Goal: Information Seeking & Learning: Learn about a topic

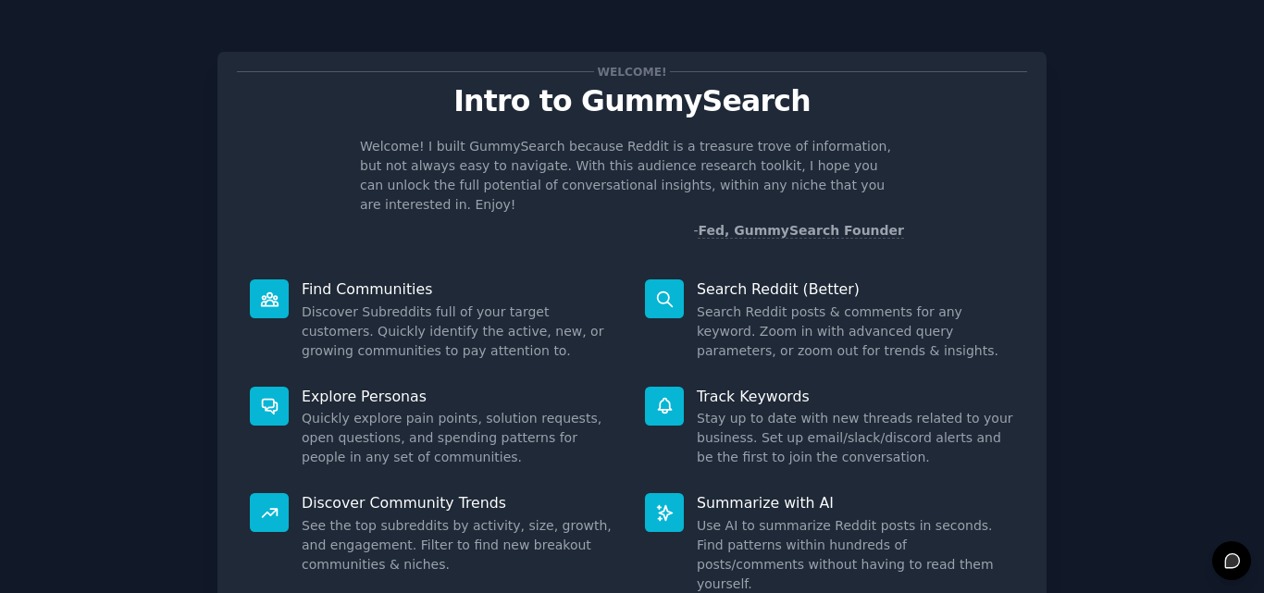
scroll to position [131, 0]
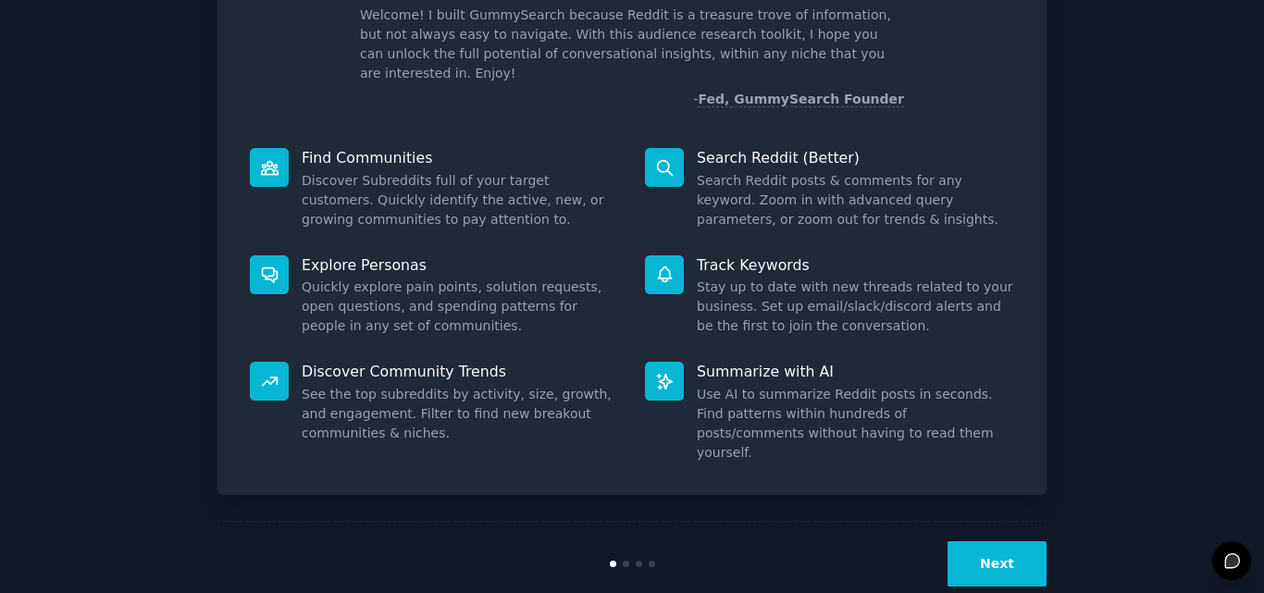
click at [999, 541] on button "Next" at bounding box center [997, 563] width 99 height 45
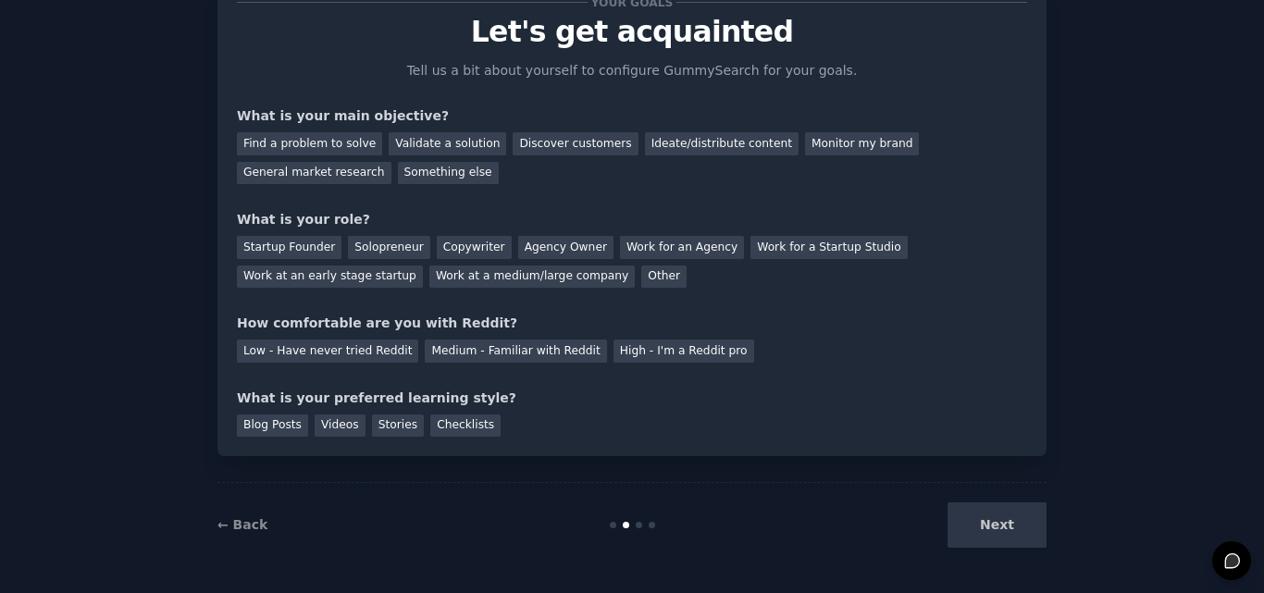
scroll to position [69, 0]
click at [423, 143] on div "Validate a solution" at bounding box center [448, 143] width 118 height 23
click at [335, 142] on div "Find a problem to solve" at bounding box center [309, 143] width 145 height 23
click at [429, 143] on div "Validate a solution" at bounding box center [448, 143] width 118 height 23
click at [350, 351] on div "Low - Have never tried Reddit" at bounding box center [327, 351] width 181 height 23
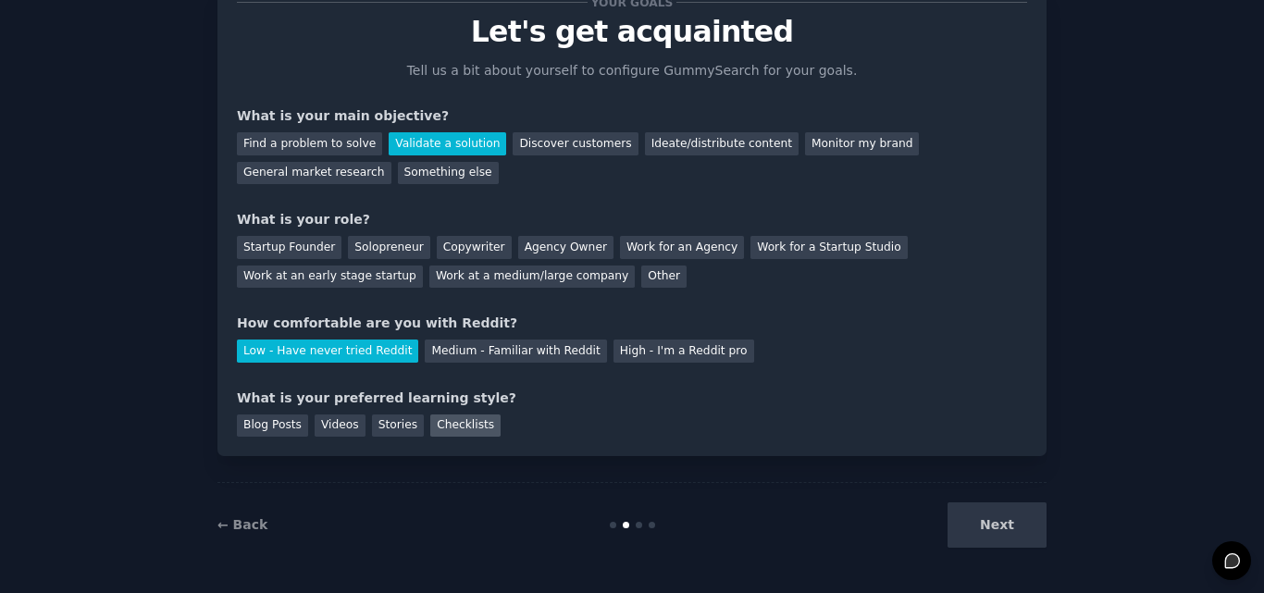
click at [453, 427] on div "Checklists" at bounding box center [465, 426] width 70 height 23
click at [1007, 525] on div "Next" at bounding box center [908, 525] width 277 height 45
click at [641, 276] on div "Other" at bounding box center [663, 277] width 45 height 23
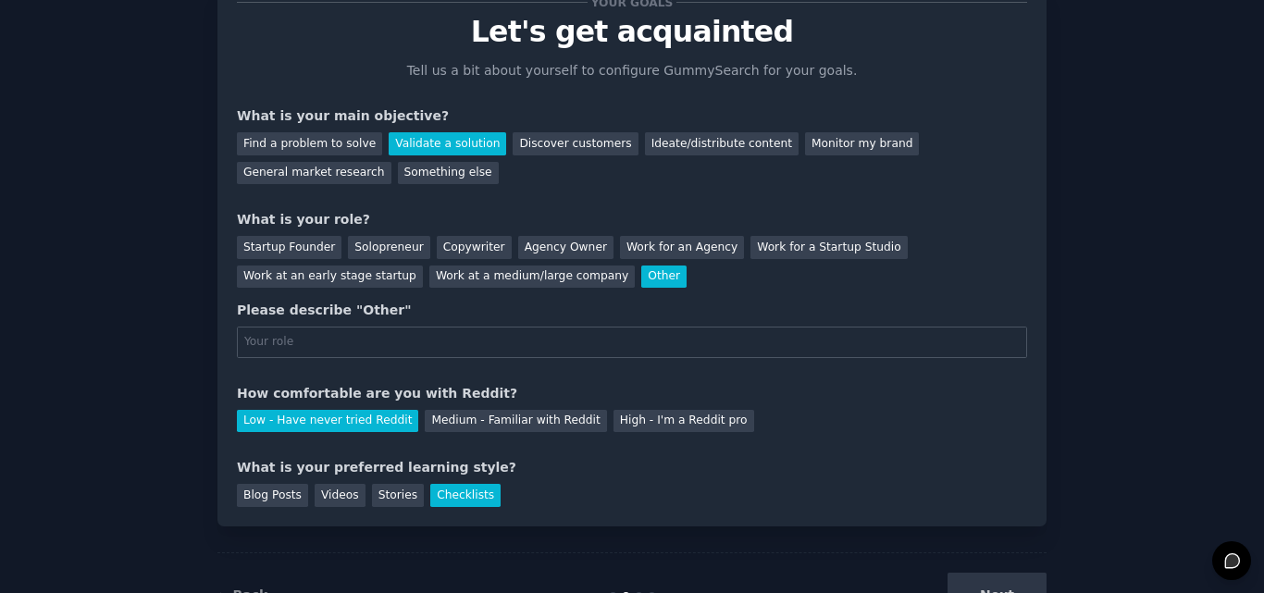
scroll to position [131, 0]
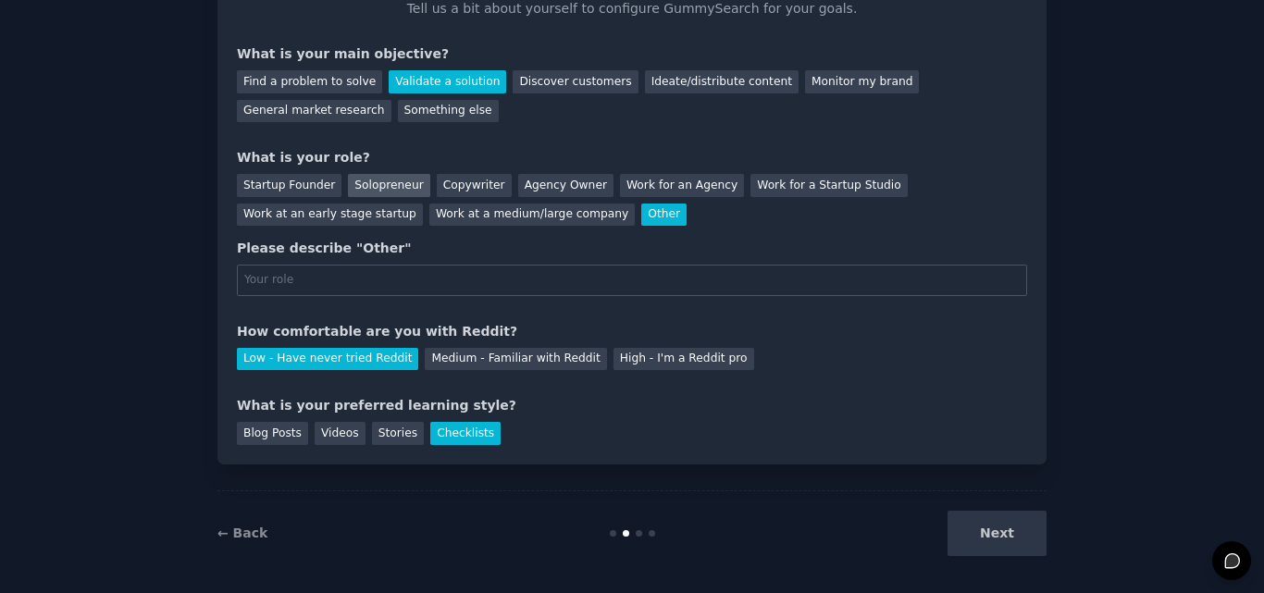
click at [374, 181] on div "Solopreneur" at bounding box center [388, 185] width 81 height 23
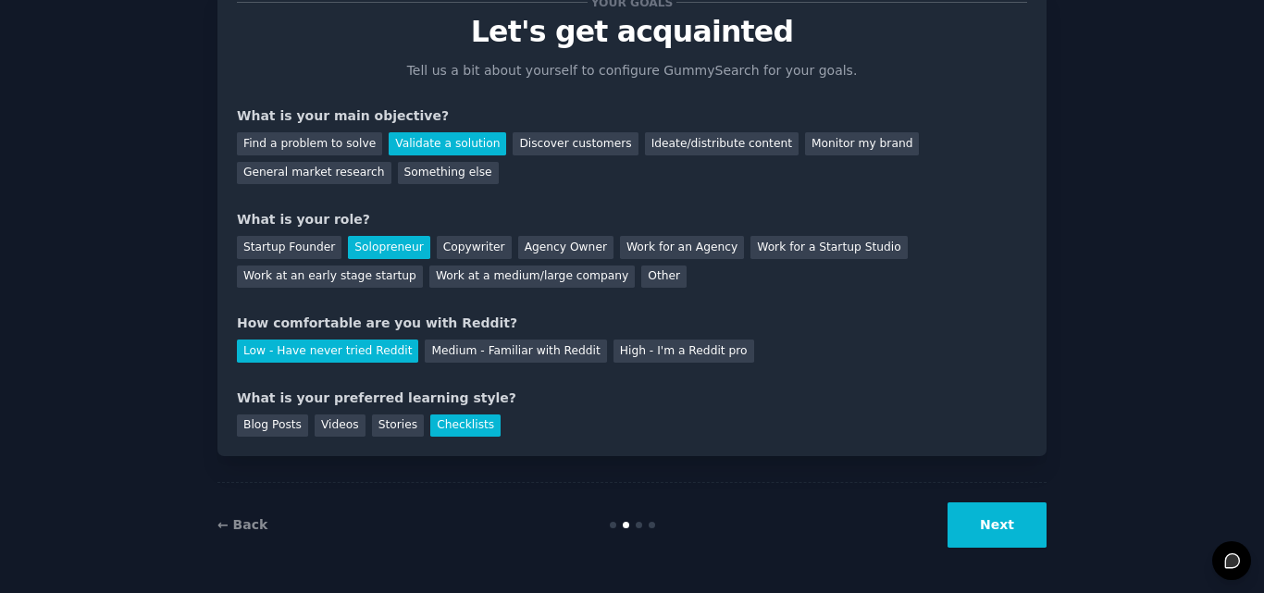
click at [999, 517] on button "Next" at bounding box center [997, 525] width 99 height 45
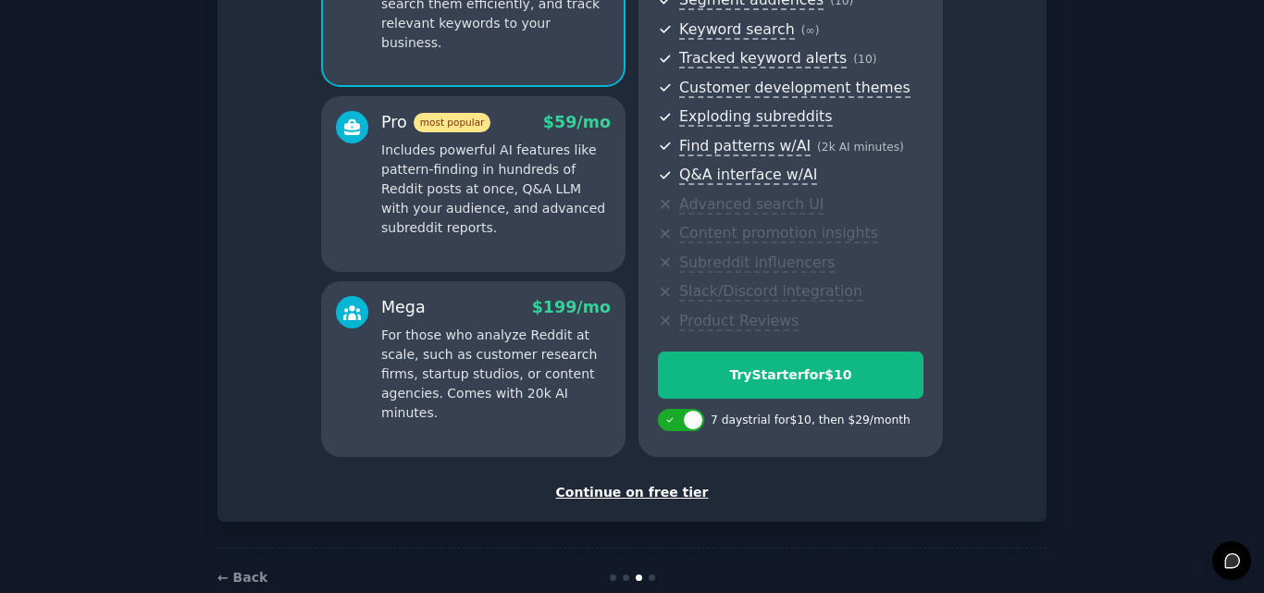
scroll to position [294, 0]
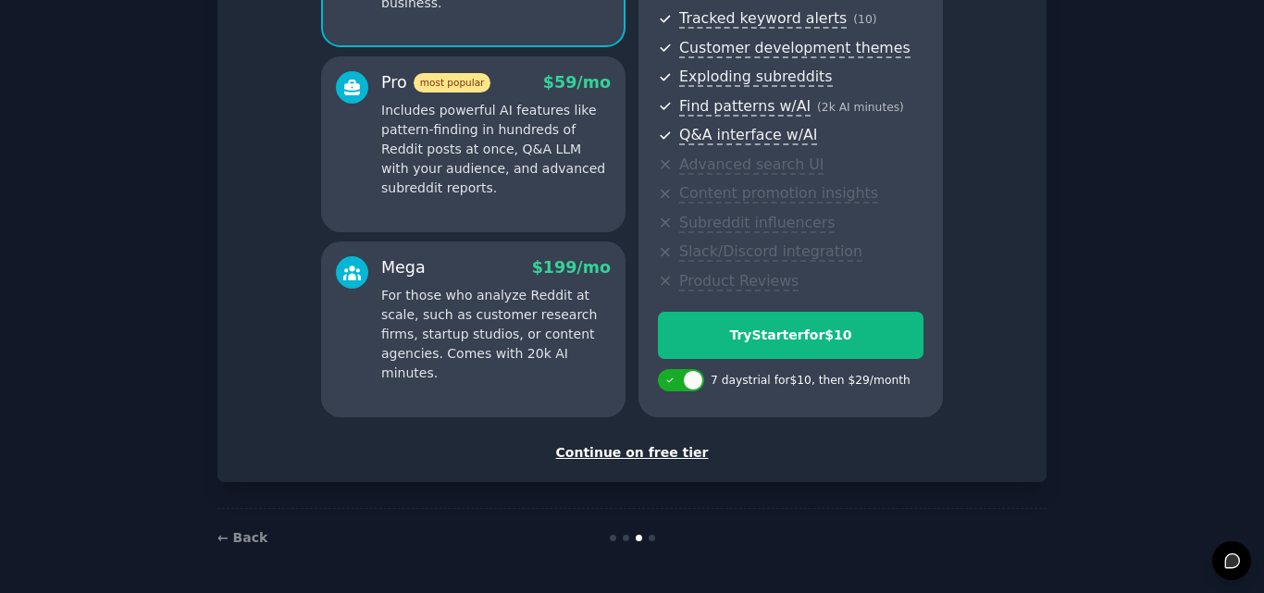
click at [622, 453] on div "Continue on free tier" at bounding box center [632, 452] width 790 height 19
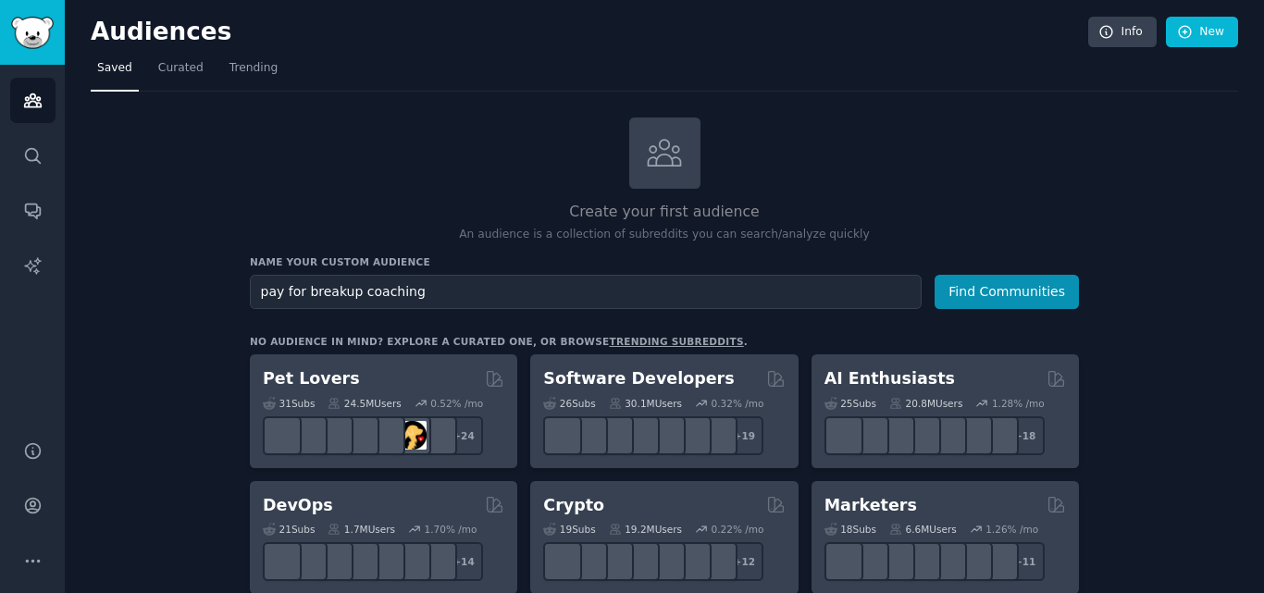
type input "pay for breakup coaching"
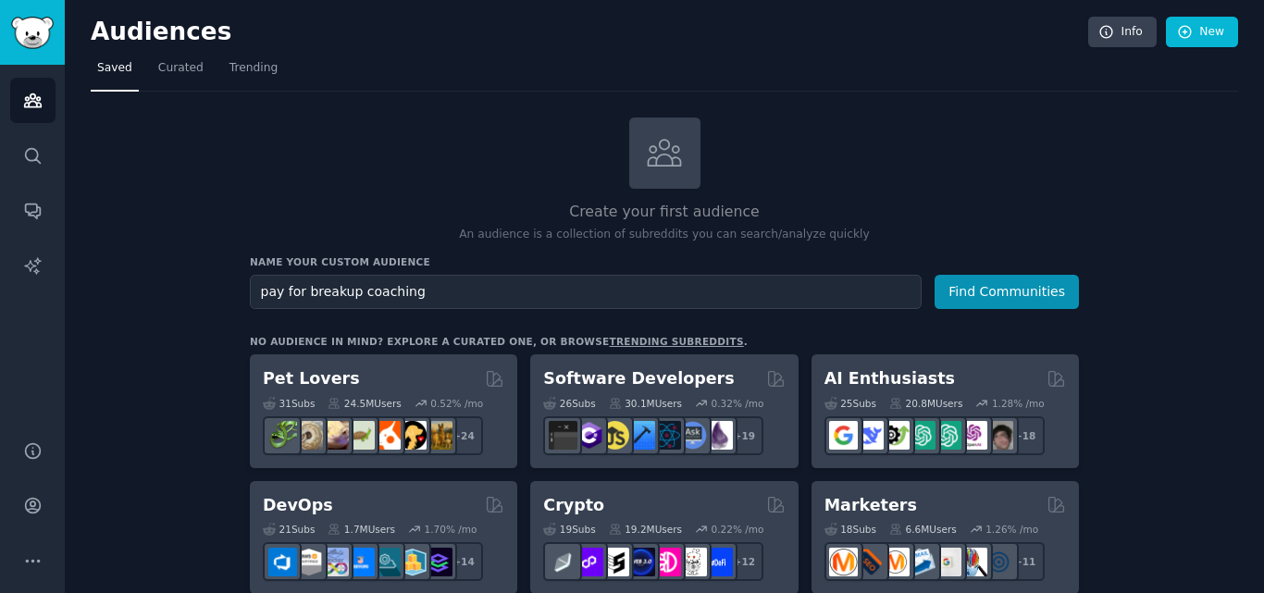
click at [935, 275] on button "Find Communities" at bounding box center [1007, 292] width 144 height 34
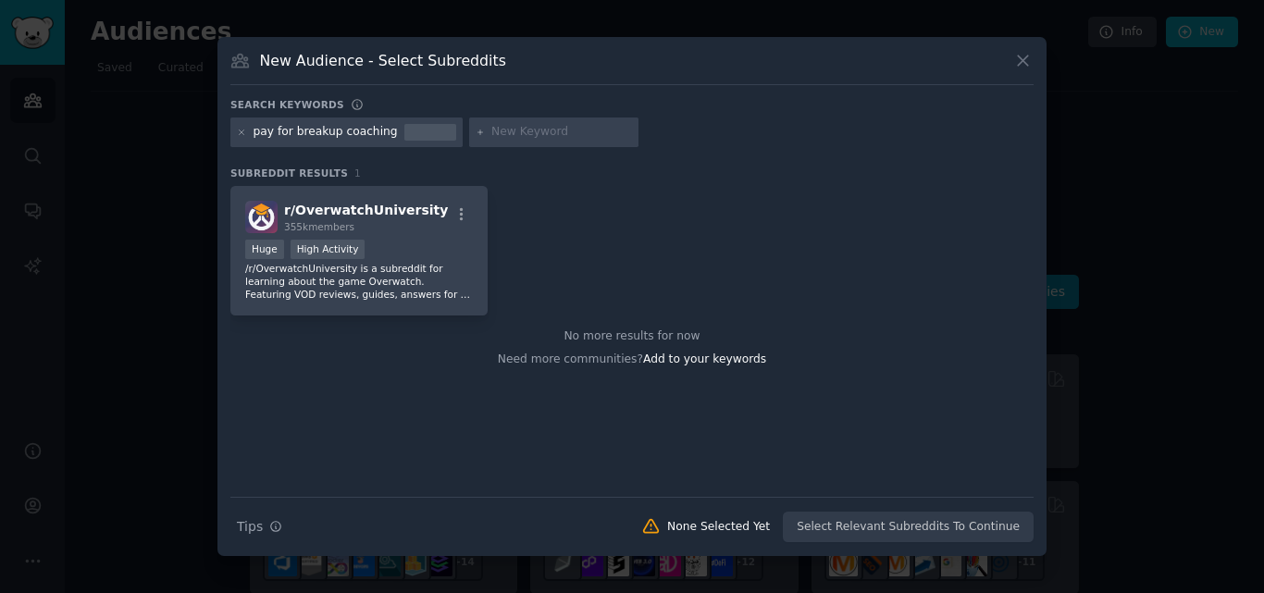
click at [525, 132] on input "text" at bounding box center [562, 132] width 141 height 17
type input "breakup coach"
click at [242, 130] on icon at bounding box center [242, 133] width 10 height 10
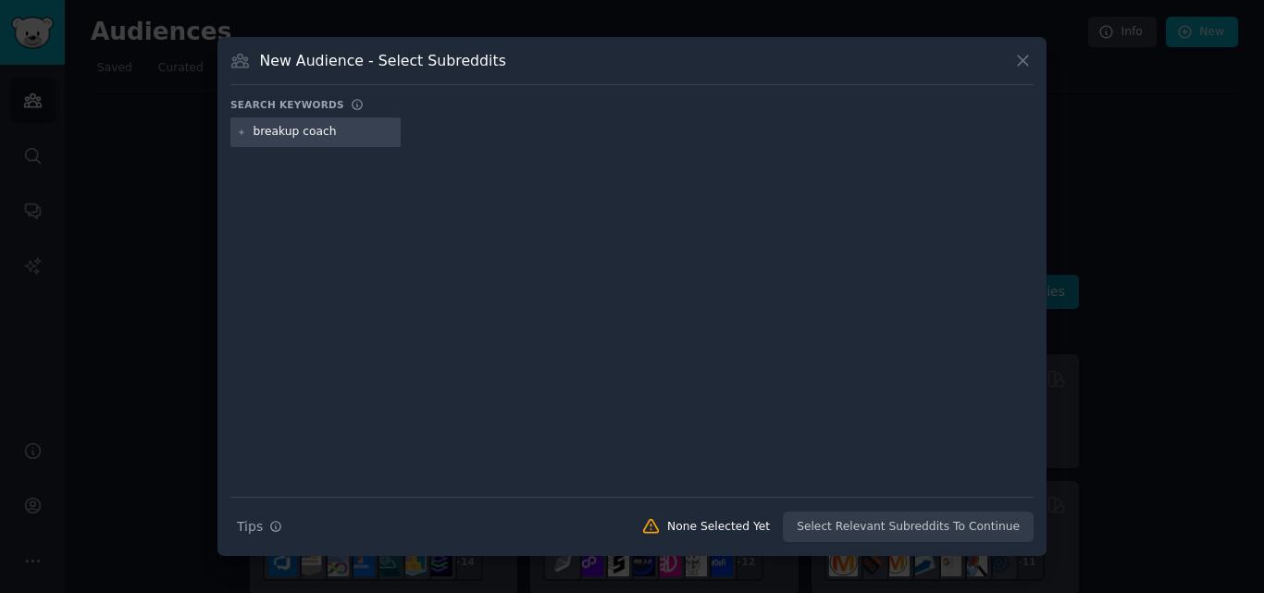
click at [357, 131] on input "breakup coach" at bounding box center [324, 132] width 141 height 17
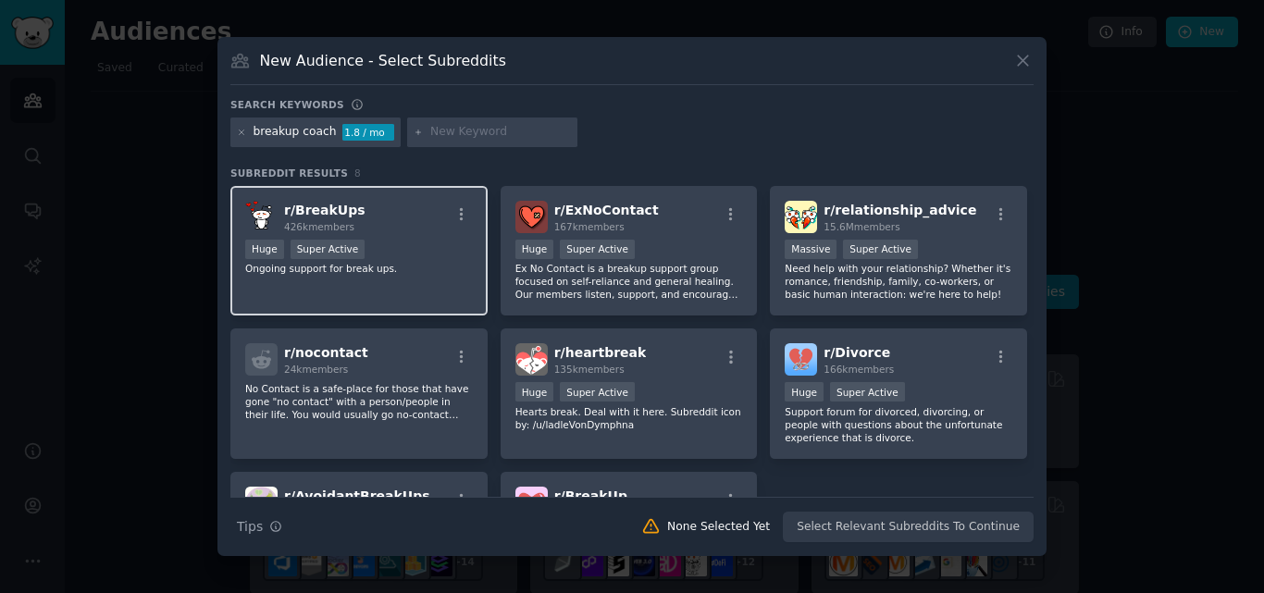
click at [392, 214] on div "r/ BreakUps 426k members" at bounding box center [359, 217] width 228 height 32
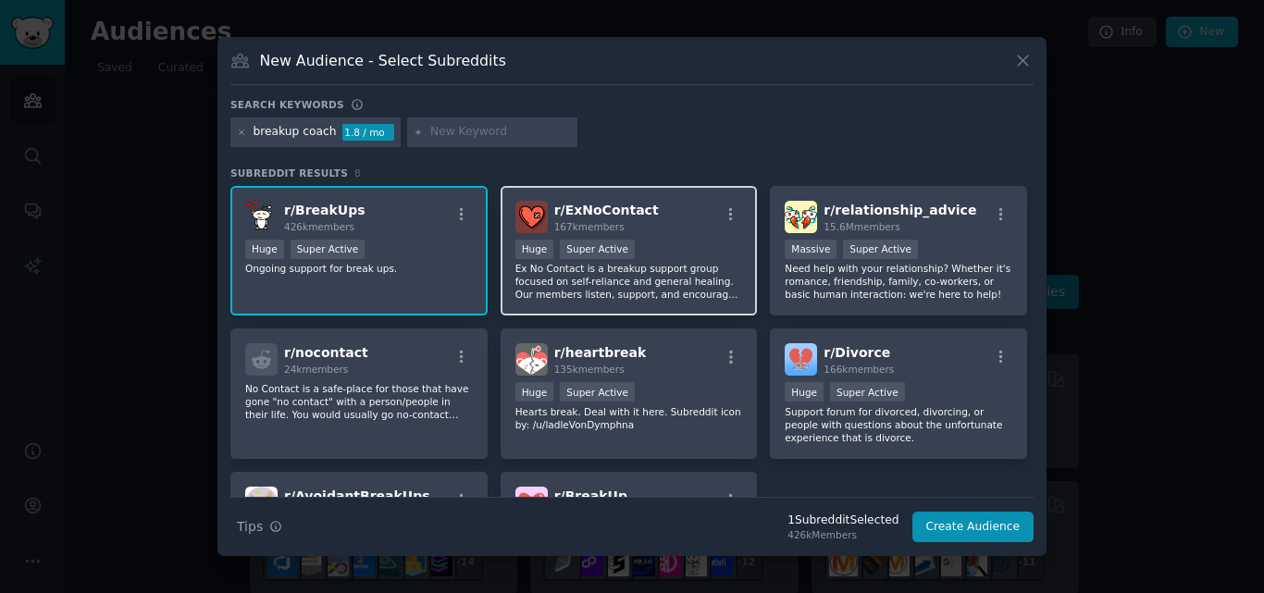
click at [662, 210] on div "r/ ExNoContact 167k members" at bounding box center [630, 217] width 228 height 32
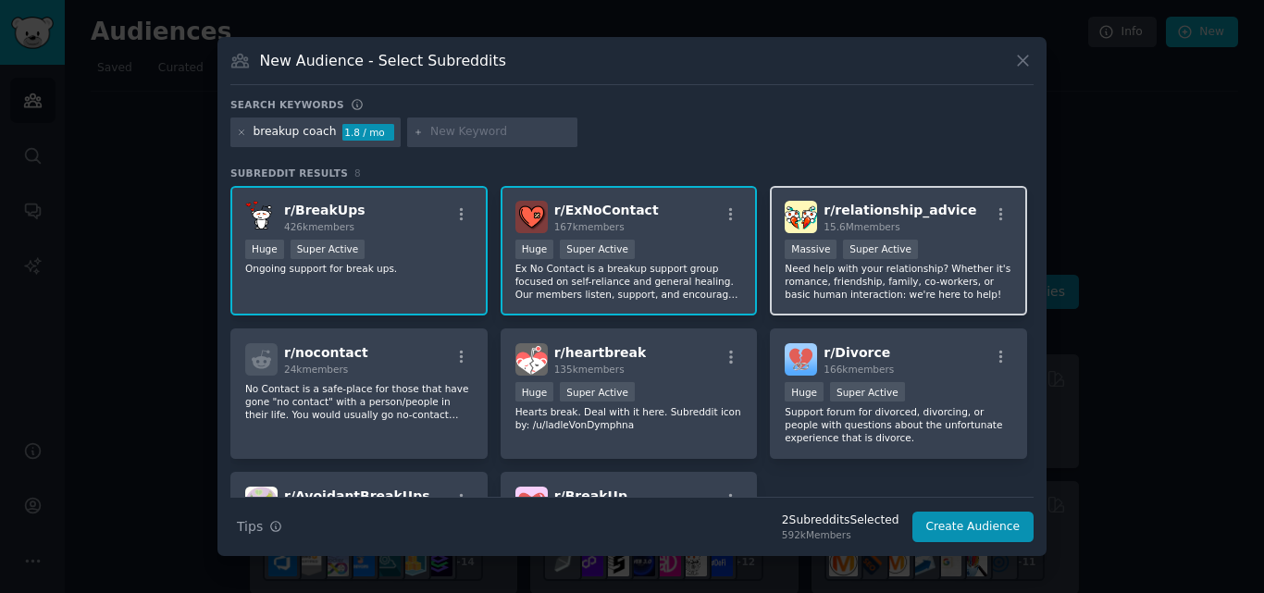
click at [926, 210] on span "r/ relationship_advice" at bounding box center [900, 210] width 153 height 15
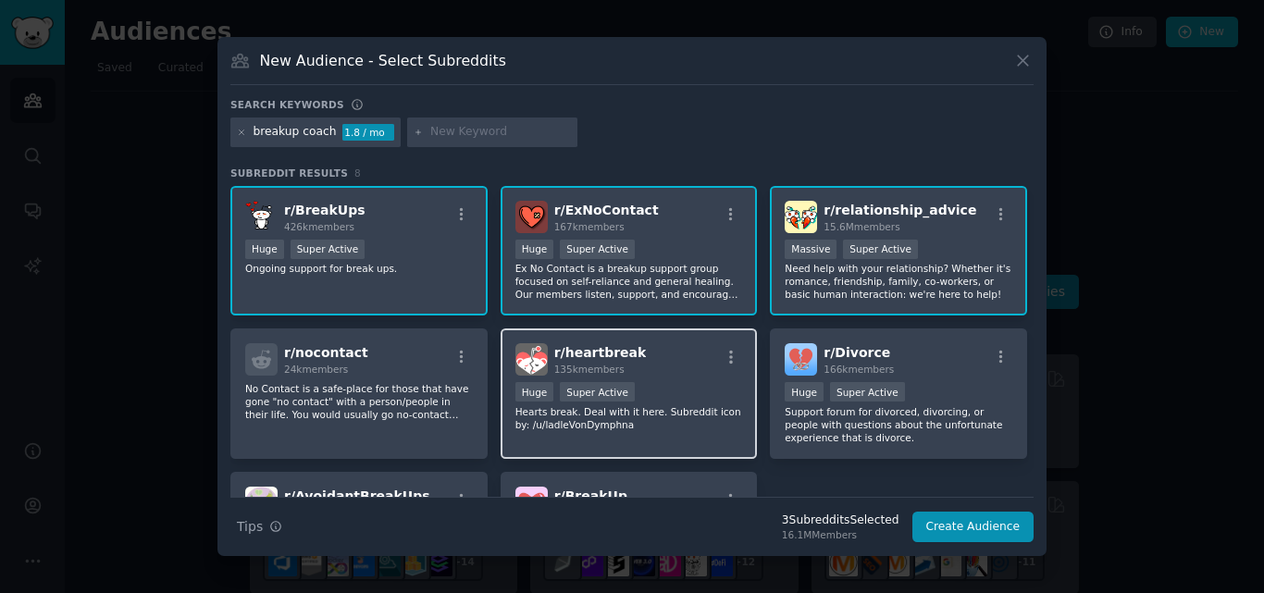
scroll to position [93, 0]
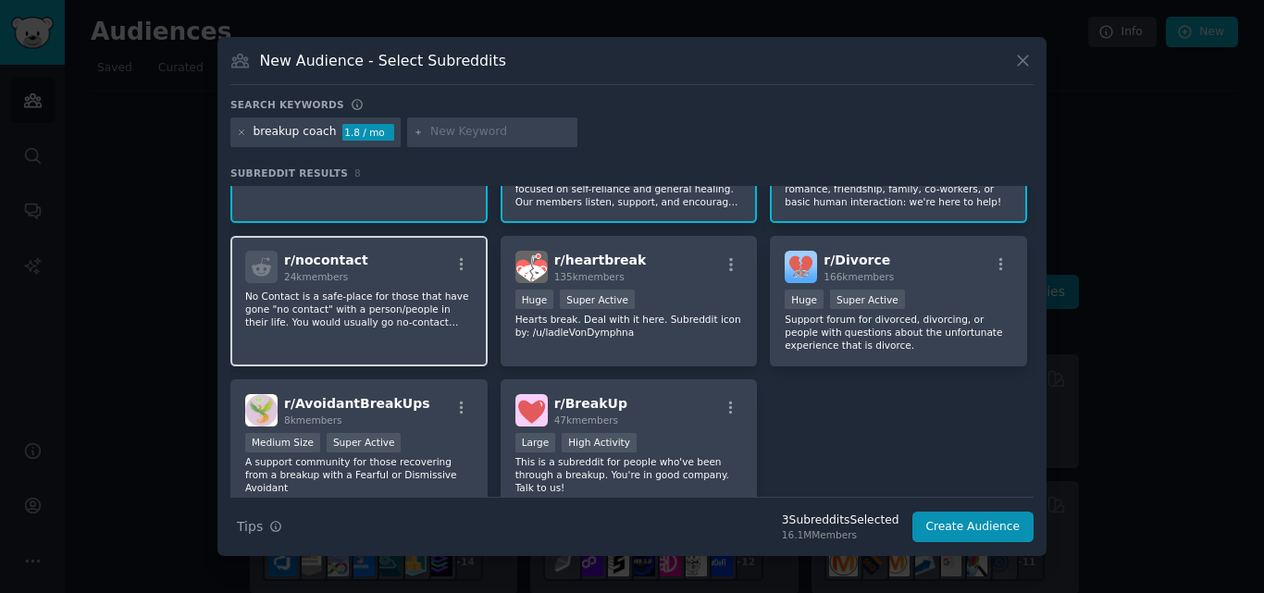
click at [386, 276] on div "r/ nocontact 24k members" at bounding box center [359, 267] width 228 height 32
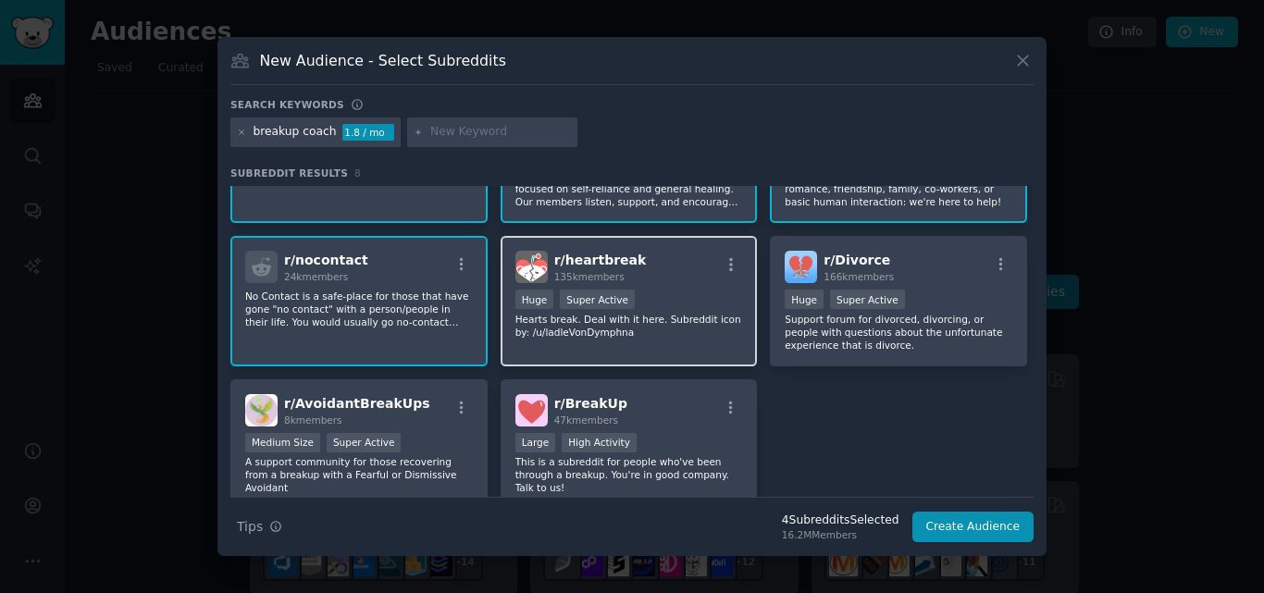
click at [654, 284] on div "r/ heartbreak 135k members >= 95th percentile for submissions / day Huge Super …" at bounding box center [629, 301] width 257 height 131
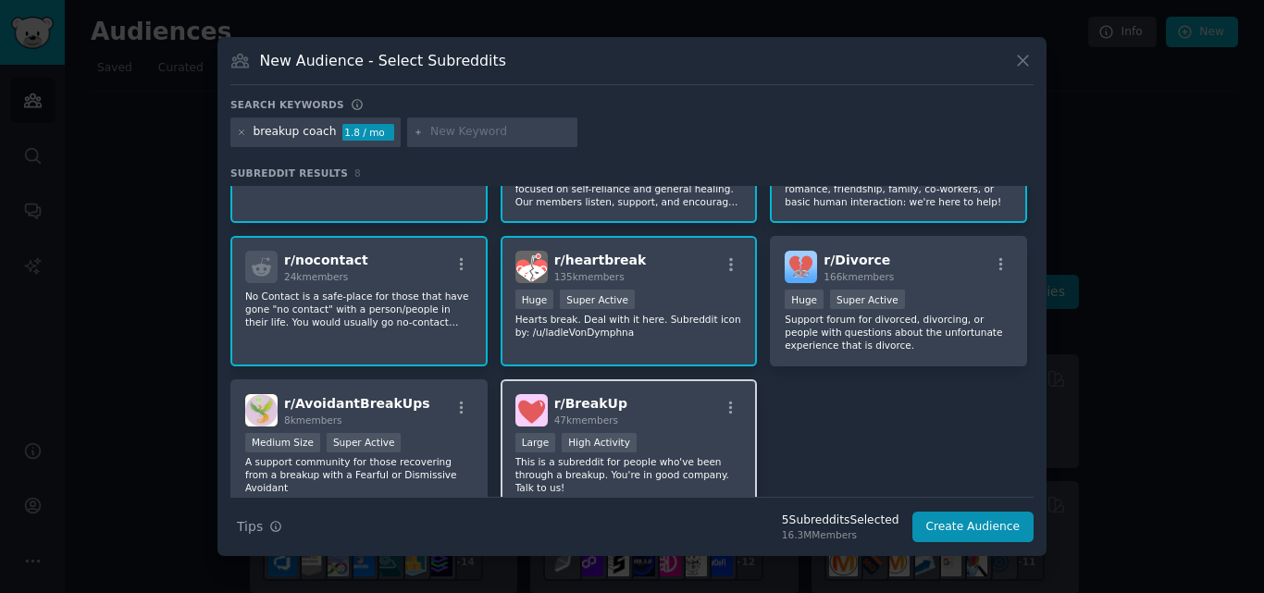
click at [649, 407] on div "r/ BreakUp 47k members" at bounding box center [630, 410] width 228 height 32
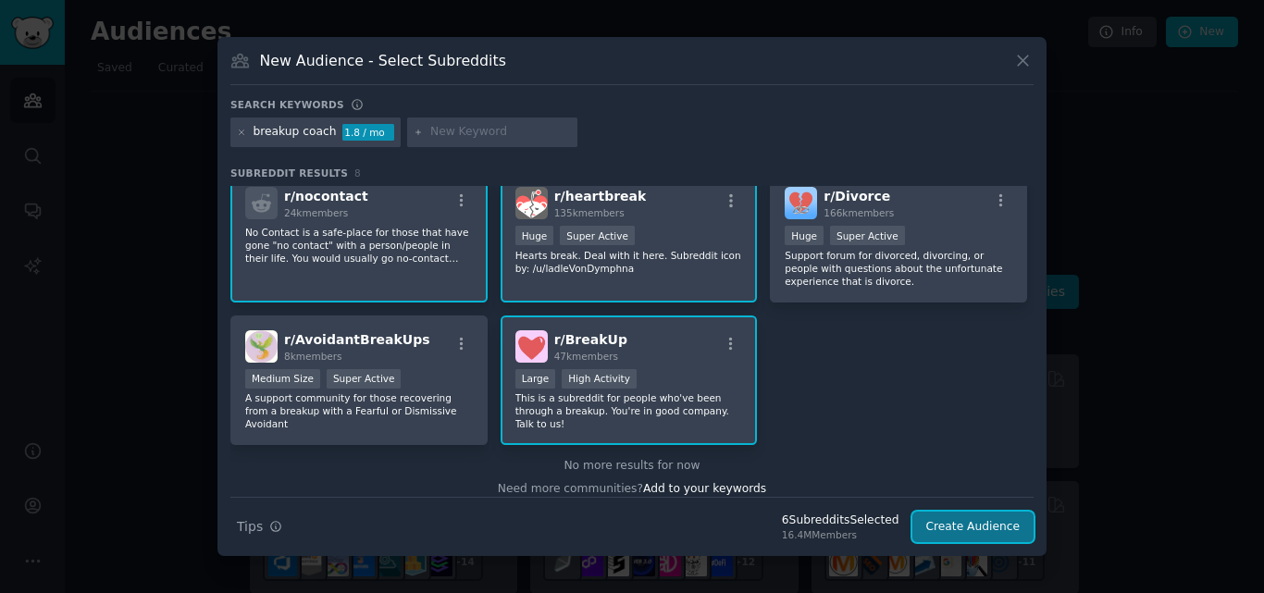
click at [968, 522] on button "Create Audience" at bounding box center [974, 527] width 122 height 31
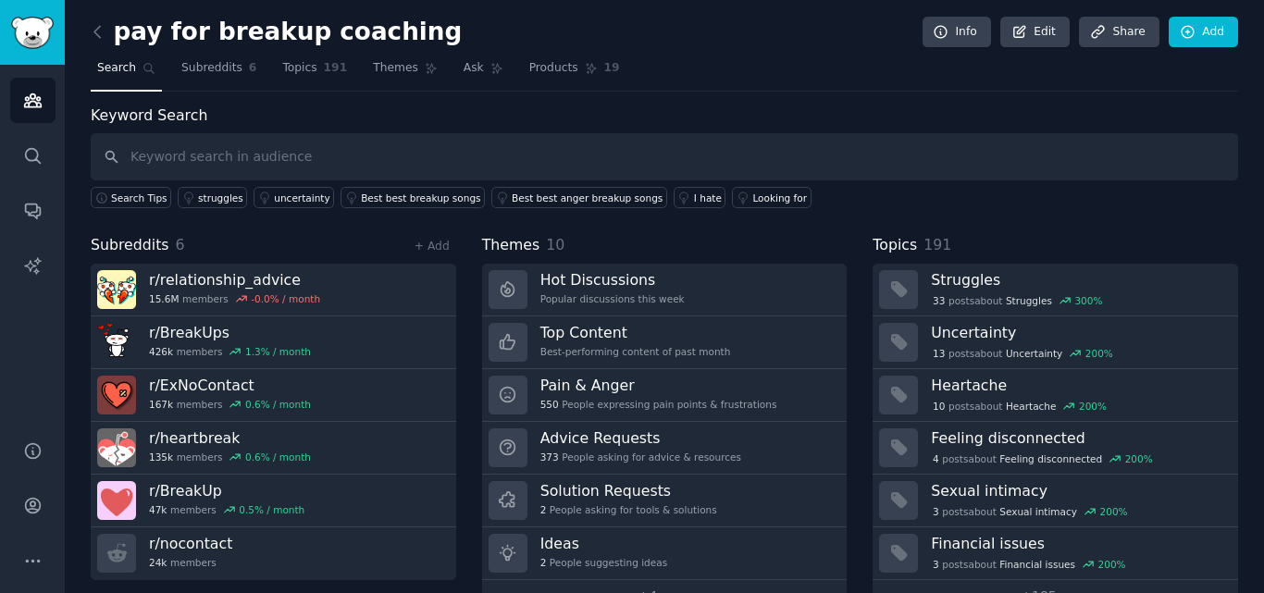
scroll to position [45, 0]
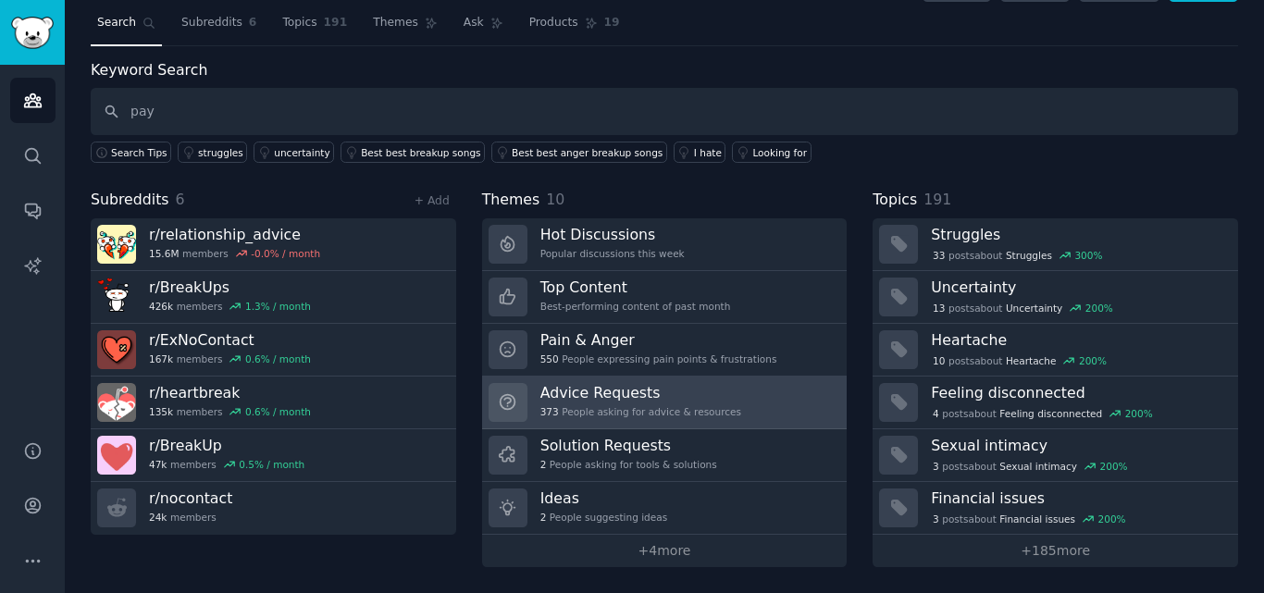
type input "pay"
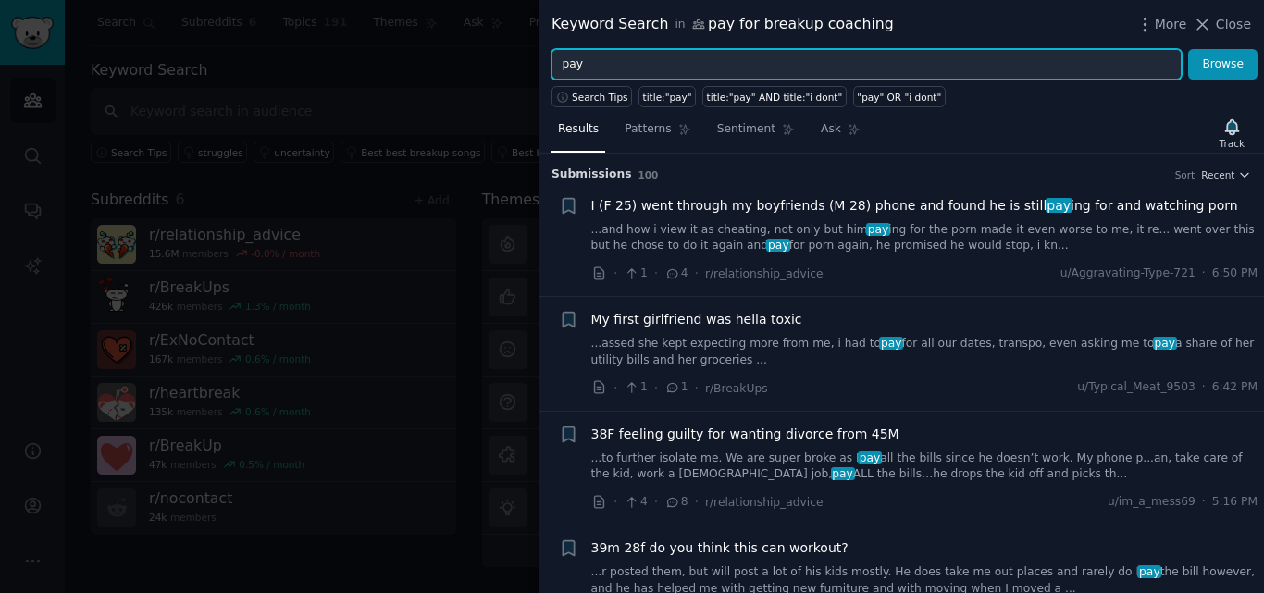
click at [629, 65] on input "pay" at bounding box center [867, 64] width 630 height 31
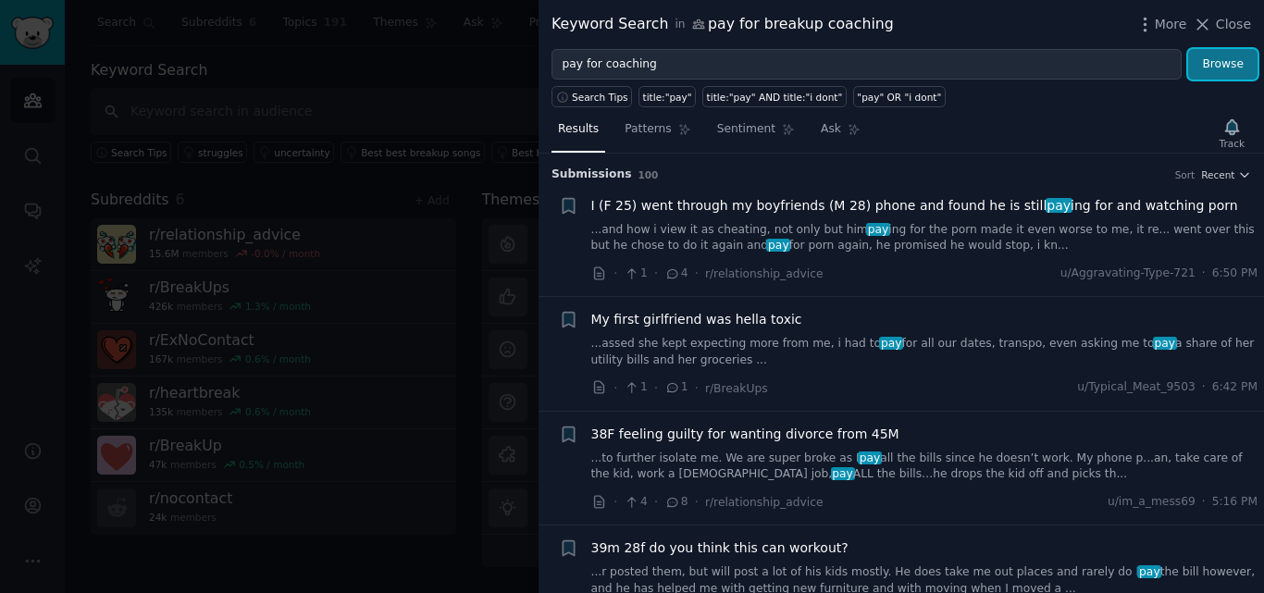
click at [1221, 61] on button "Browse" at bounding box center [1223, 64] width 69 height 31
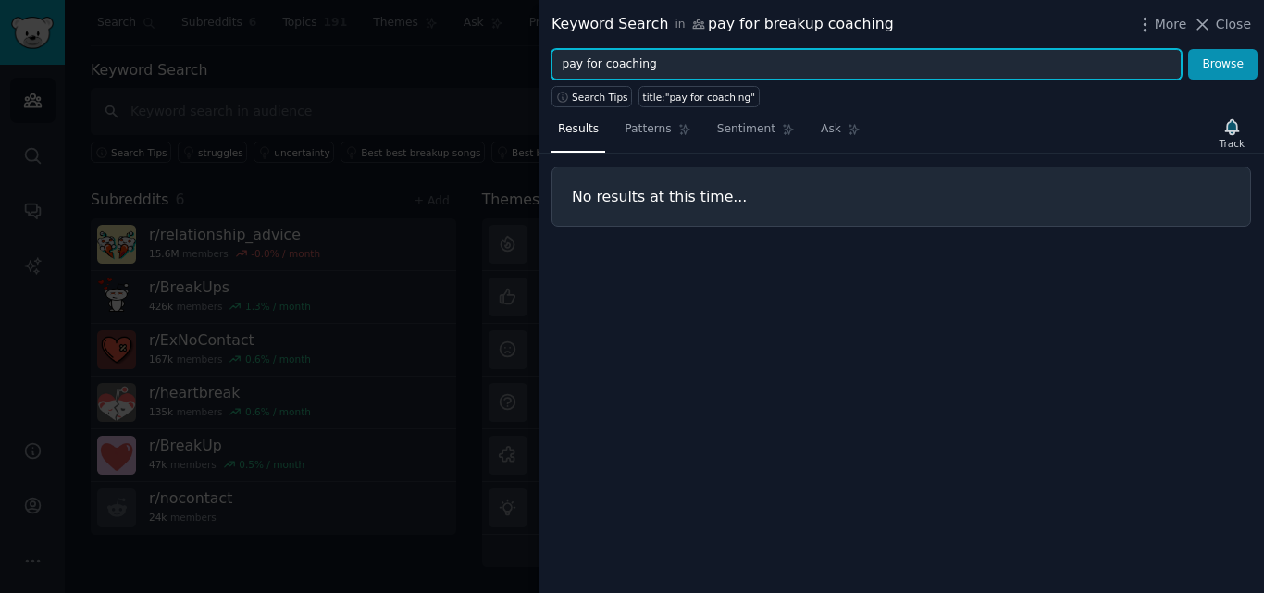
drag, startPoint x: 649, startPoint y: 64, endPoint x: 629, endPoint y: 64, distance: 20.4
click at [629, 64] on input "pay for coaching" at bounding box center [867, 64] width 630 height 31
click at [601, 63] on input "pay for coach" at bounding box center [867, 64] width 630 height 31
type input "pay for a coach"
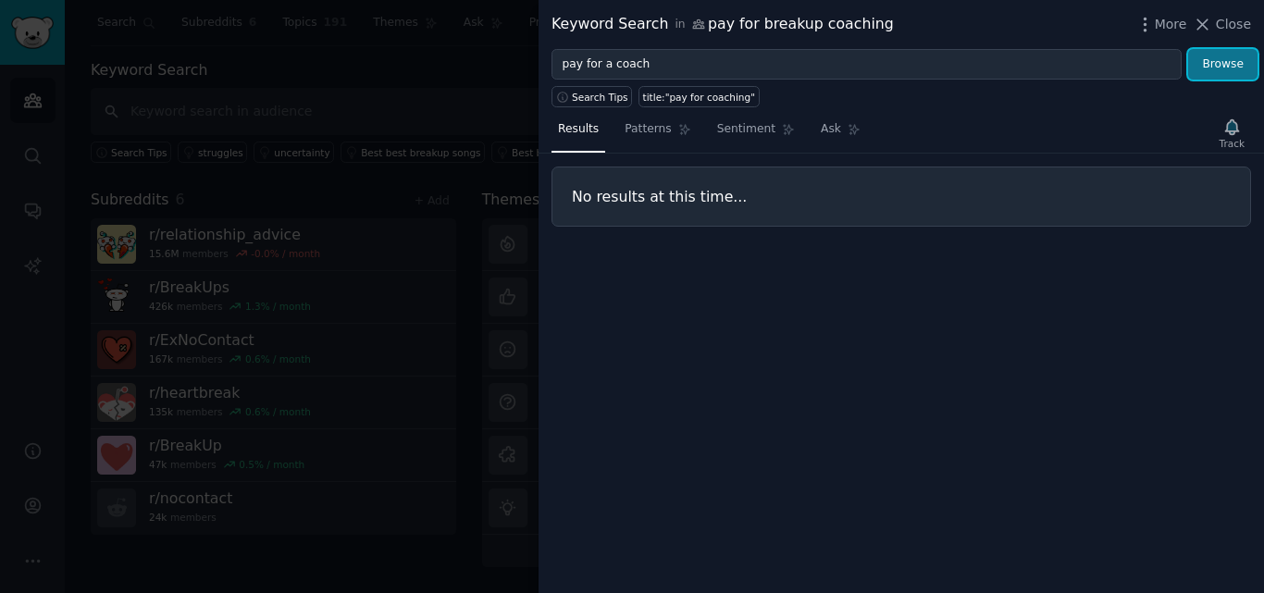
click at [1223, 67] on button "Browse" at bounding box center [1223, 64] width 69 height 31
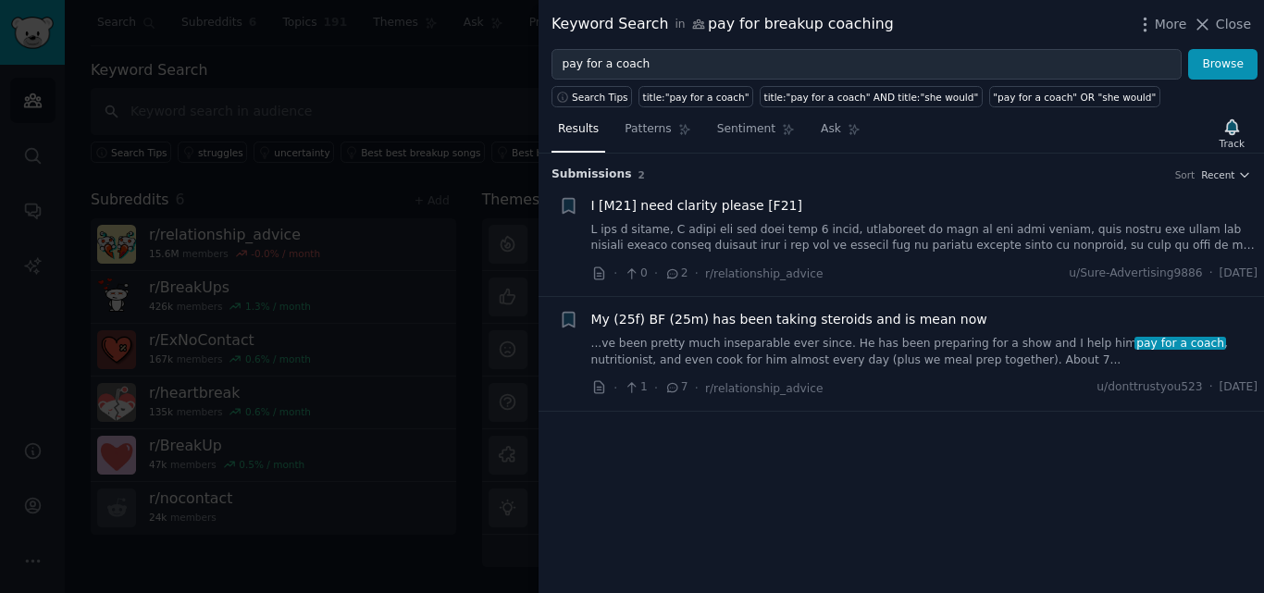
click at [836, 232] on link at bounding box center [924, 238] width 667 height 32
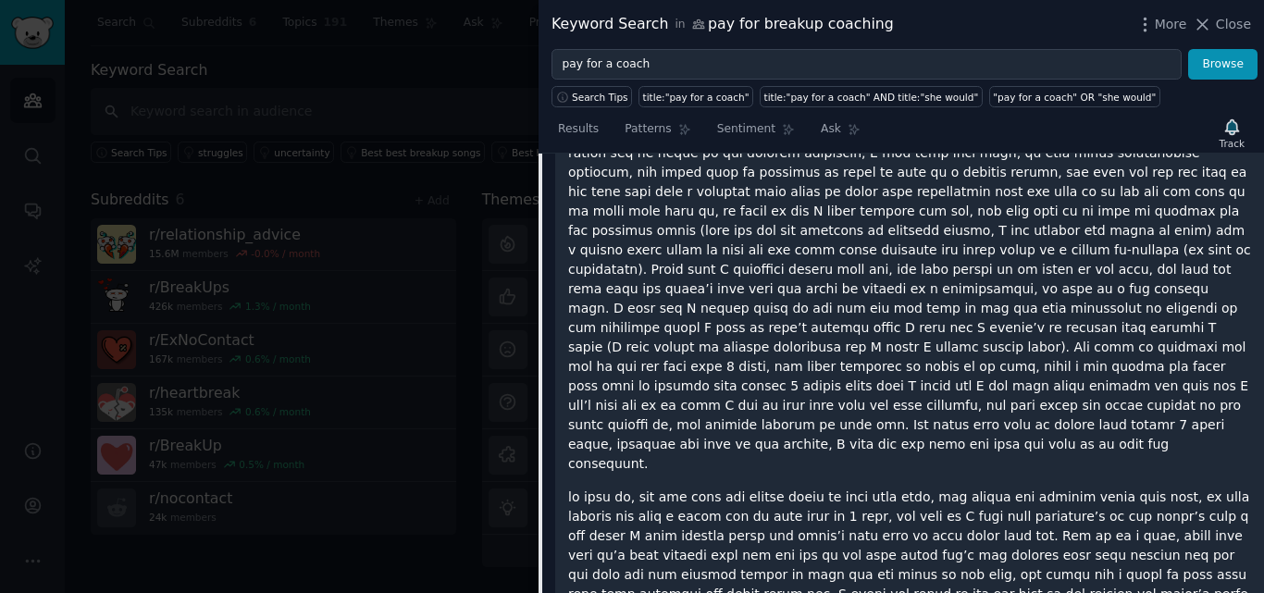
scroll to position [863, 0]
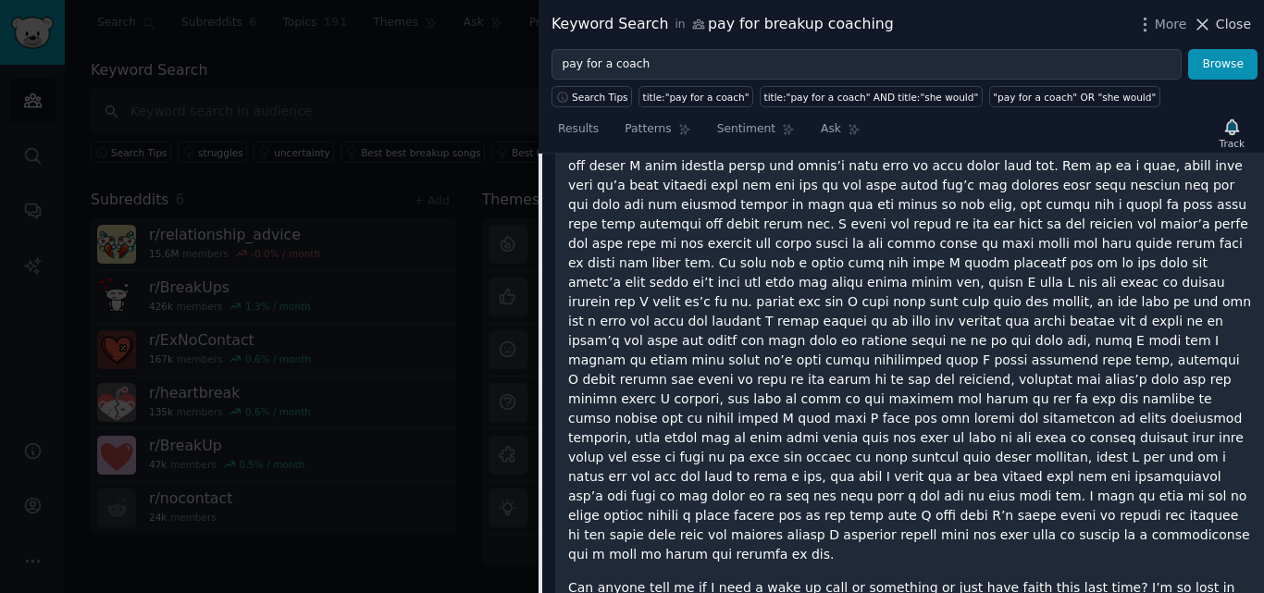
click at [1237, 22] on span "Close" at bounding box center [1233, 24] width 35 height 19
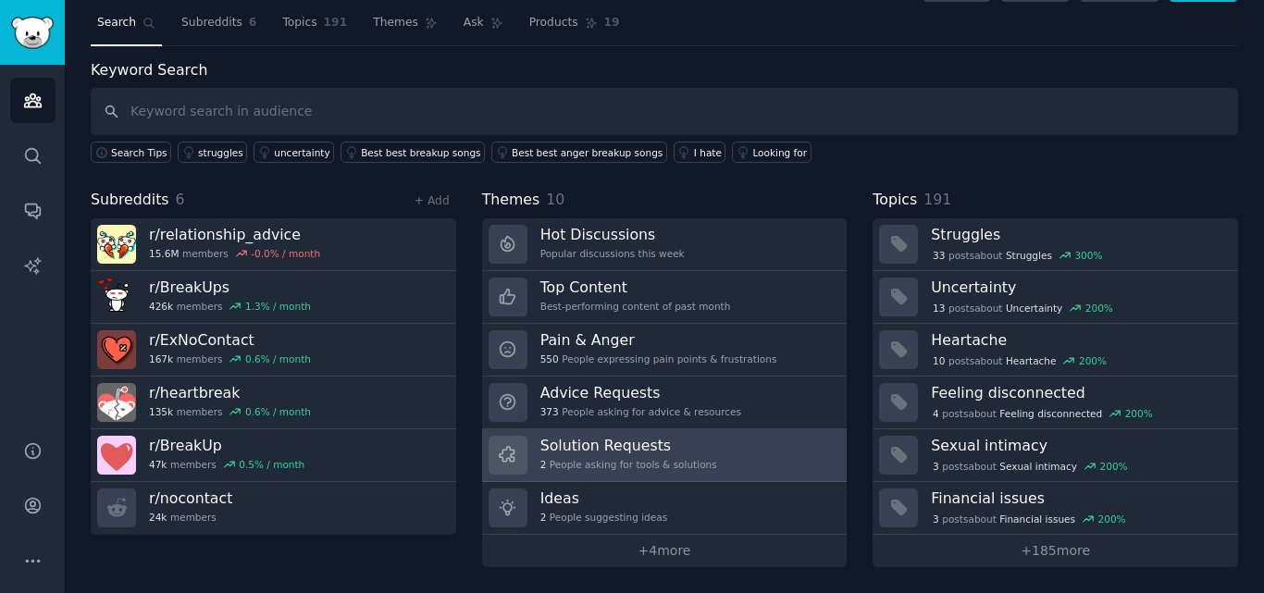
click at [629, 452] on h3 "Solution Requests" at bounding box center [629, 445] width 177 height 19
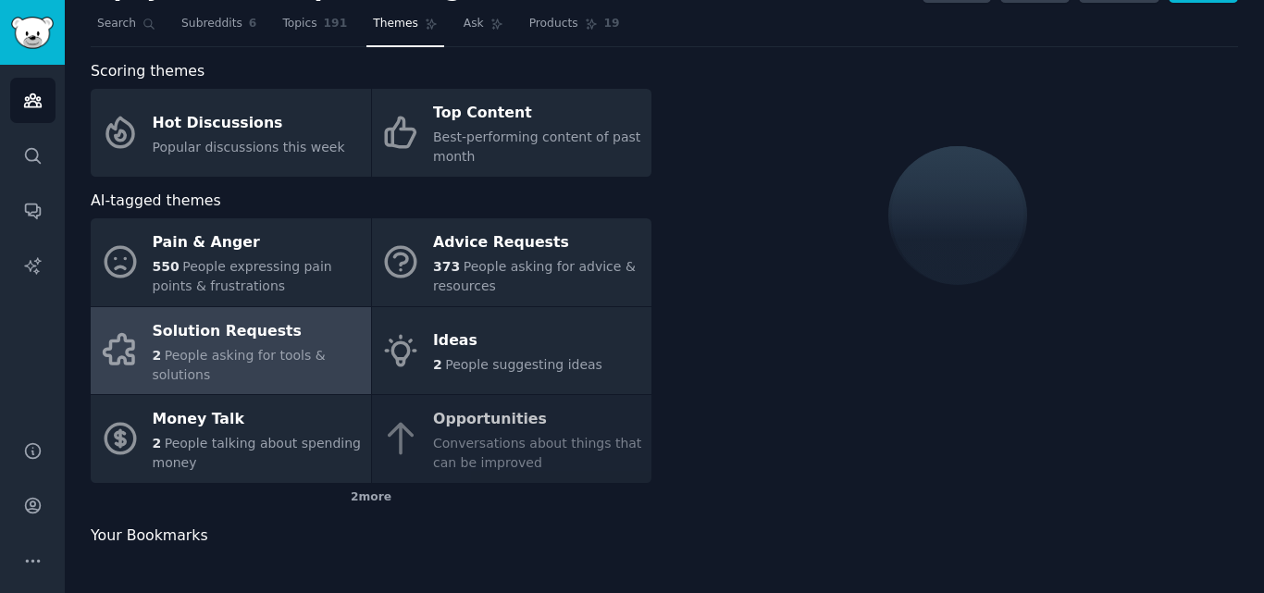
scroll to position [45, 0]
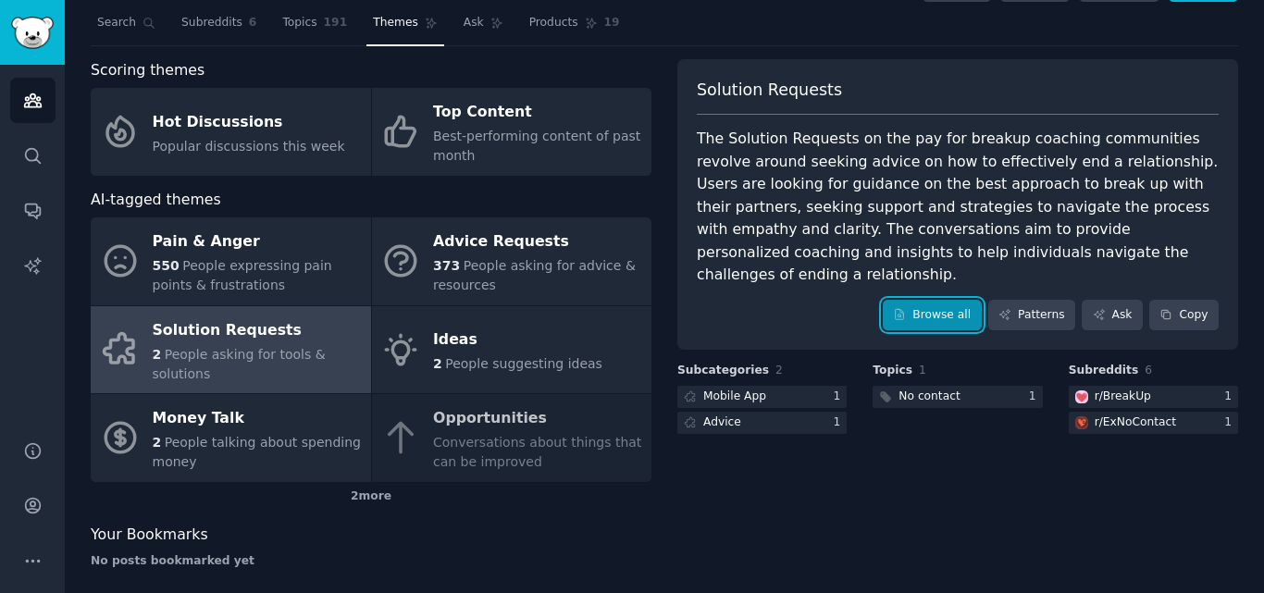
click at [943, 300] on link "Browse all" at bounding box center [932, 315] width 99 height 31
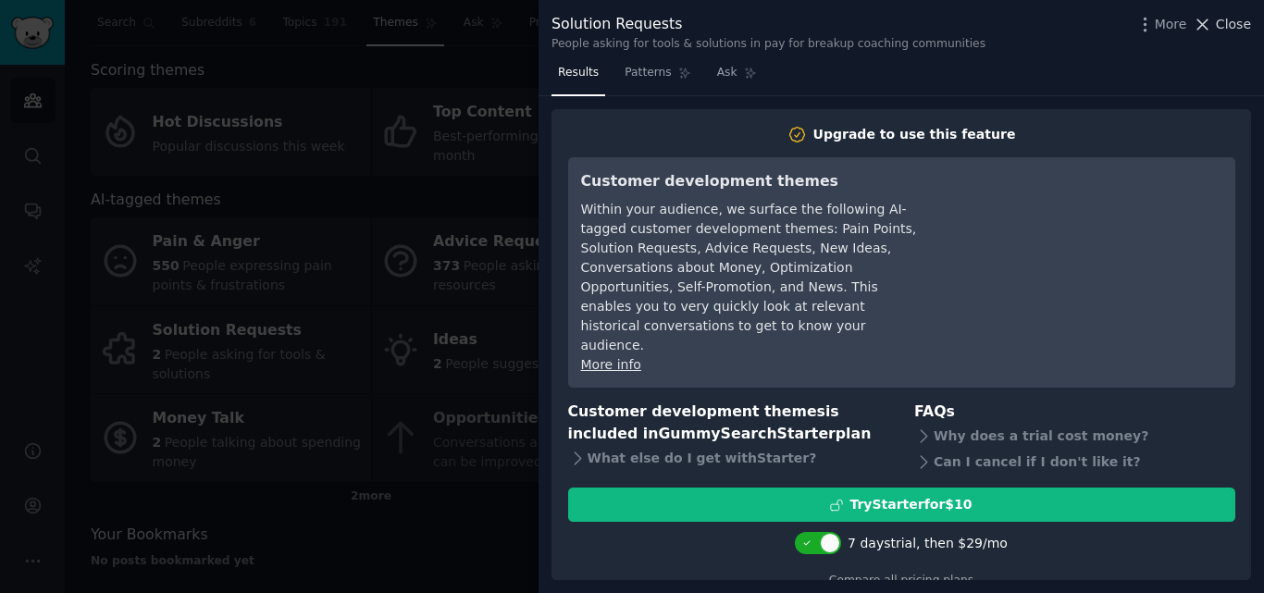
click at [1240, 23] on span "Close" at bounding box center [1233, 24] width 35 height 19
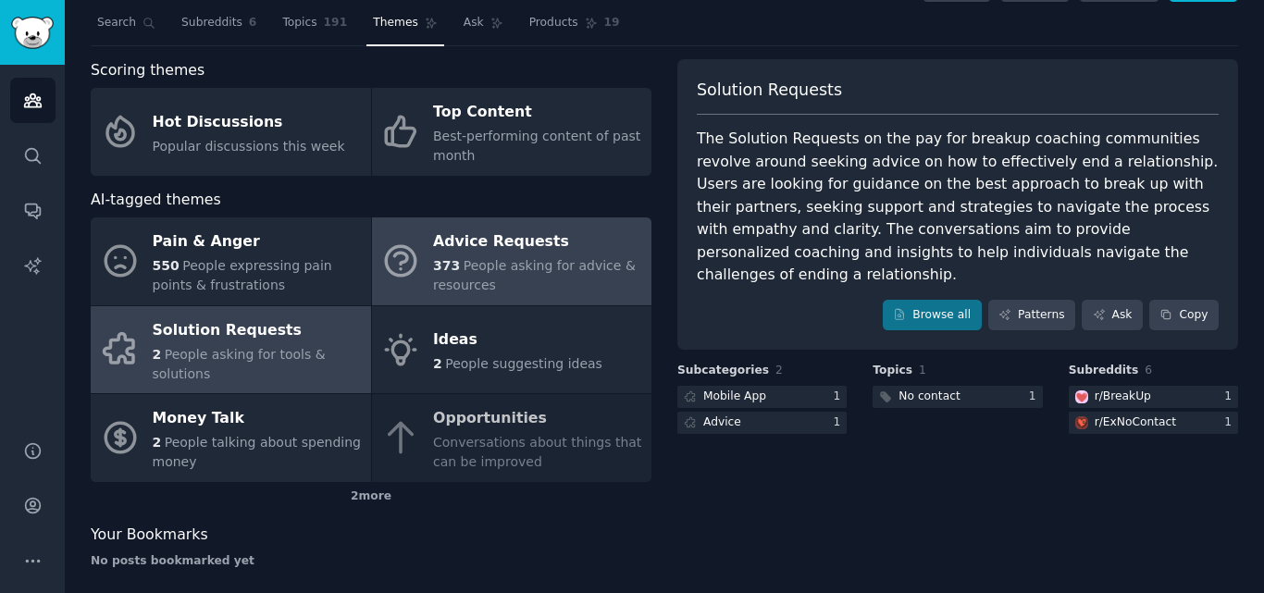
click at [528, 253] on div "Advice Requests" at bounding box center [537, 243] width 209 height 30
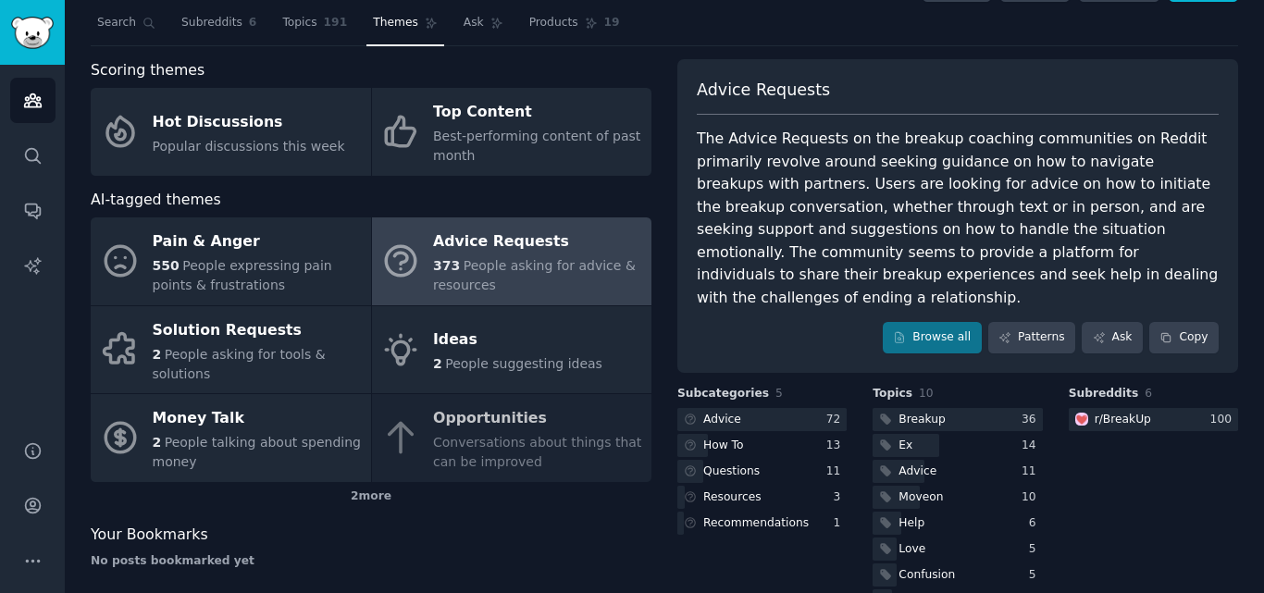
scroll to position [123, 0]
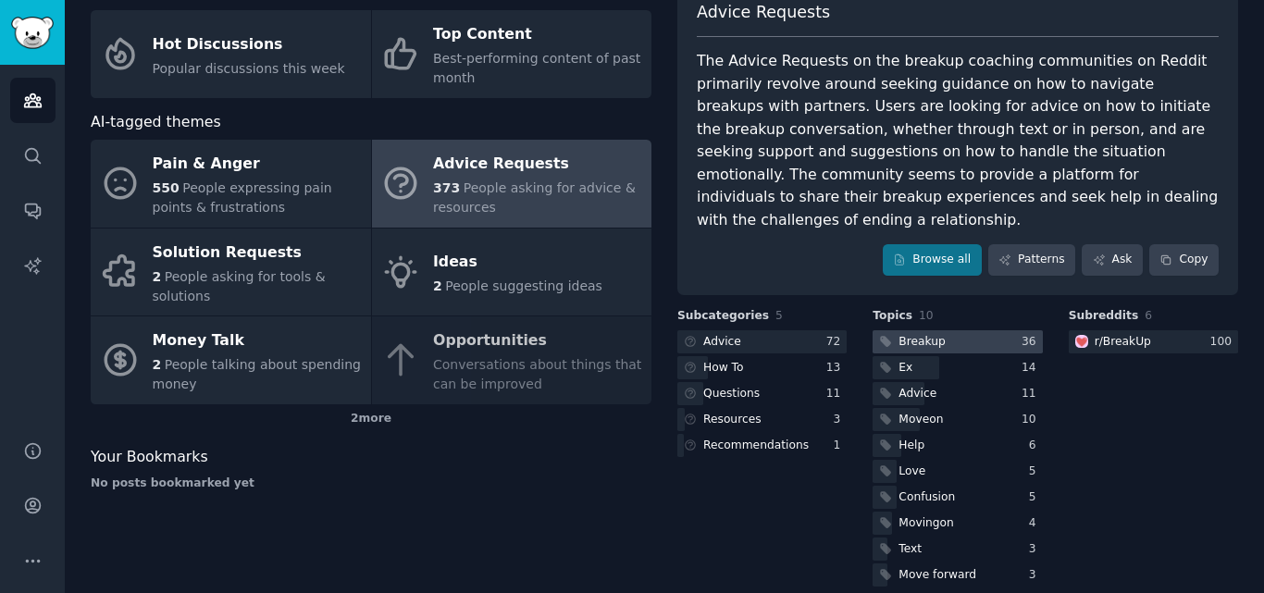
click at [959, 330] on div at bounding box center [957, 341] width 169 height 23
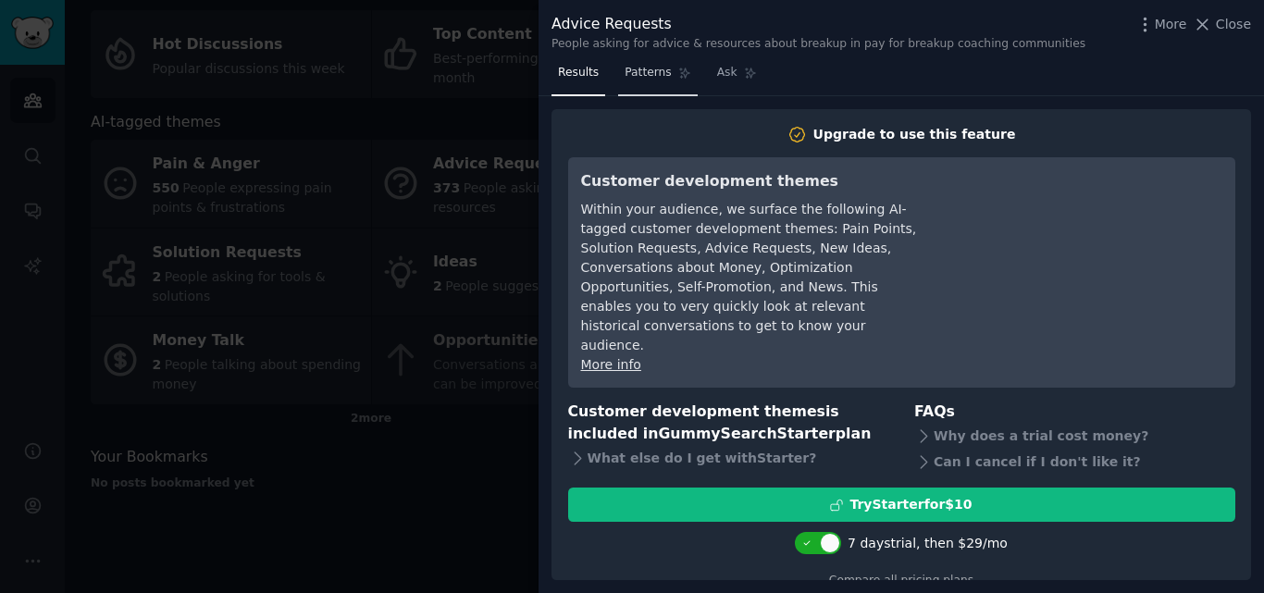
click at [643, 72] on span "Patterns" at bounding box center [648, 73] width 46 height 17
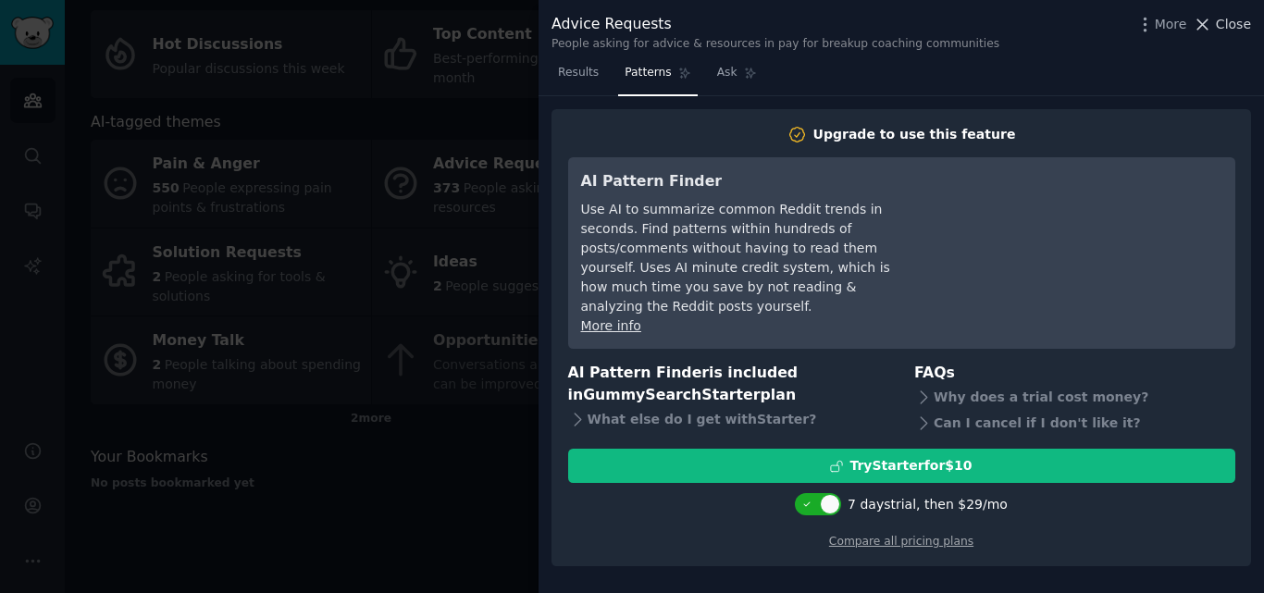
click at [1226, 24] on span "Close" at bounding box center [1233, 24] width 35 height 19
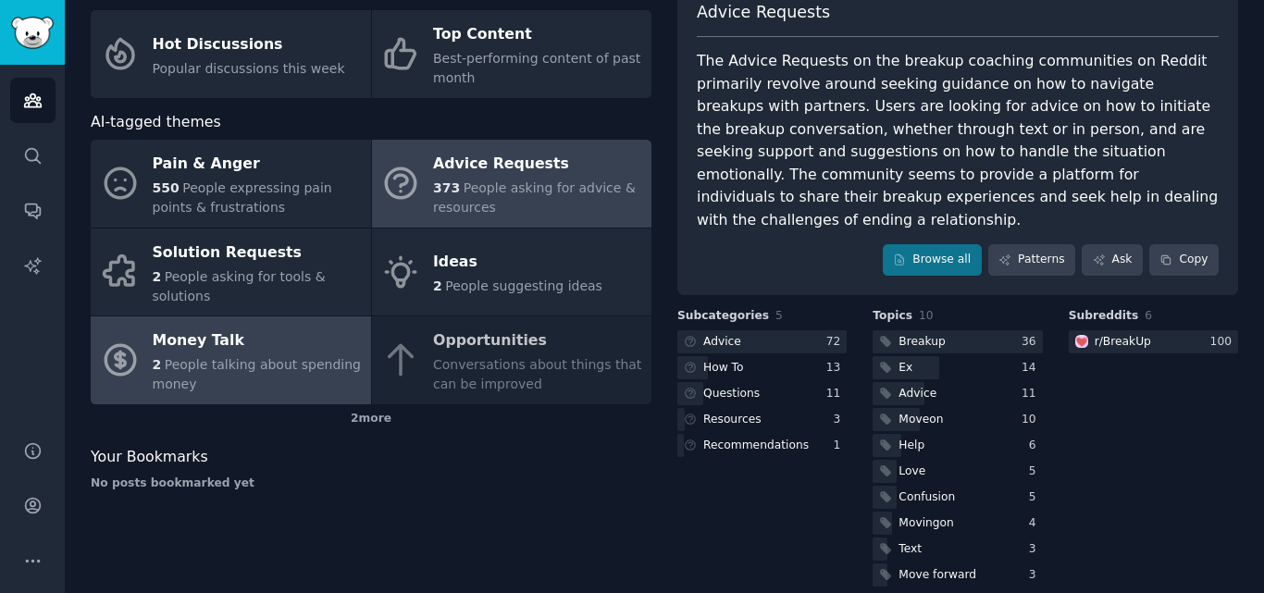
click at [220, 334] on div "Money Talk" at bounding box center [257, 342] width 209 height 30
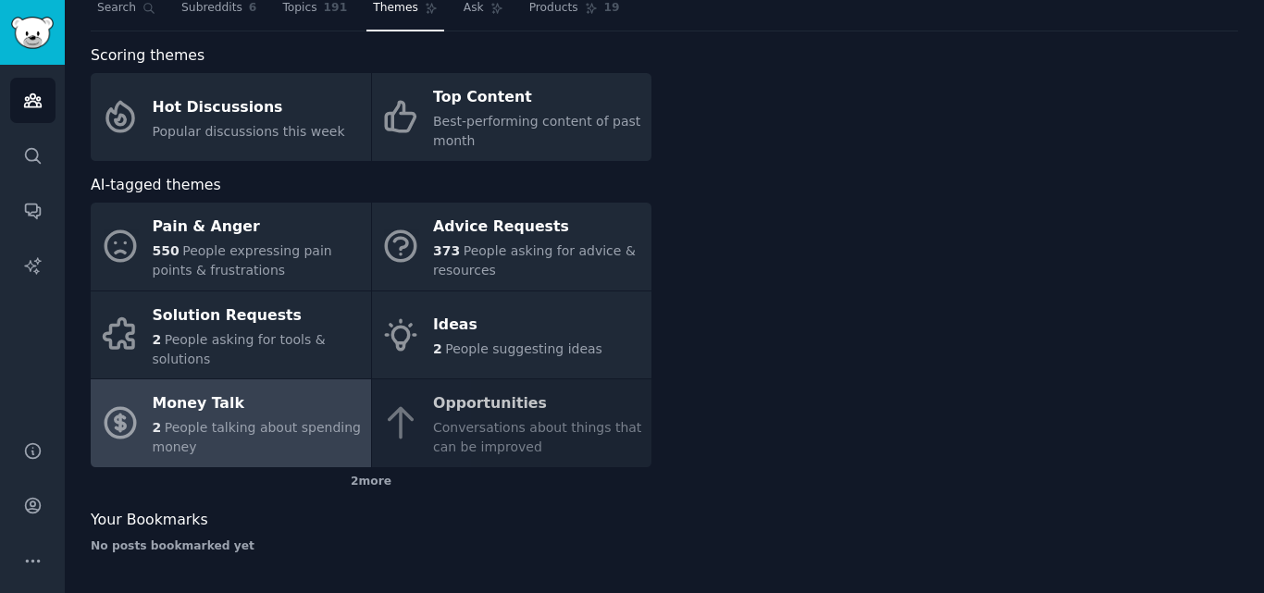
scroll to position [60, 0]
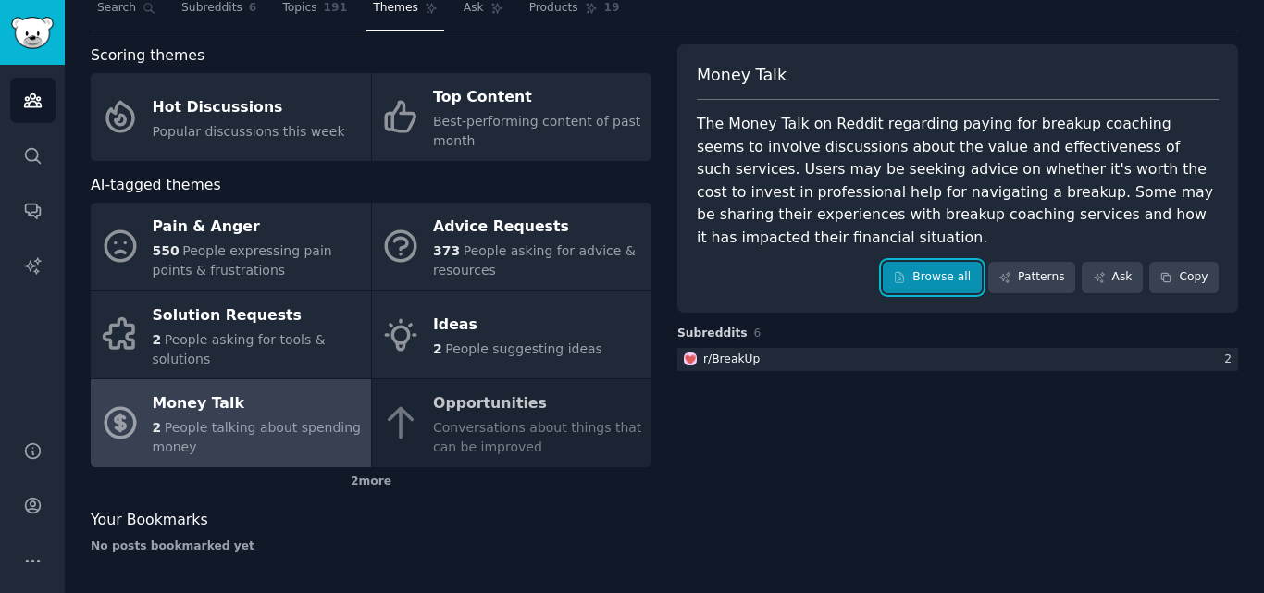
click at [958, 262] on link "Browse all" at bounding box center [932, 277] width 99 height 31
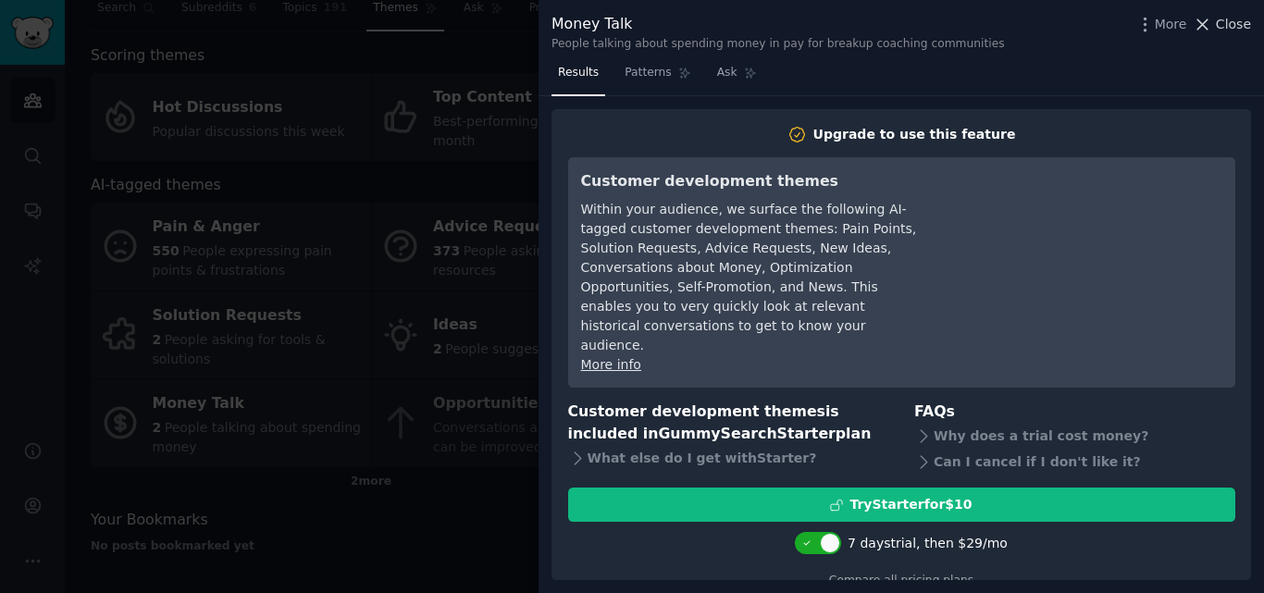
click at [1239, 21] on span "Close" at bounding box center [1233, 24] width 35 height 19
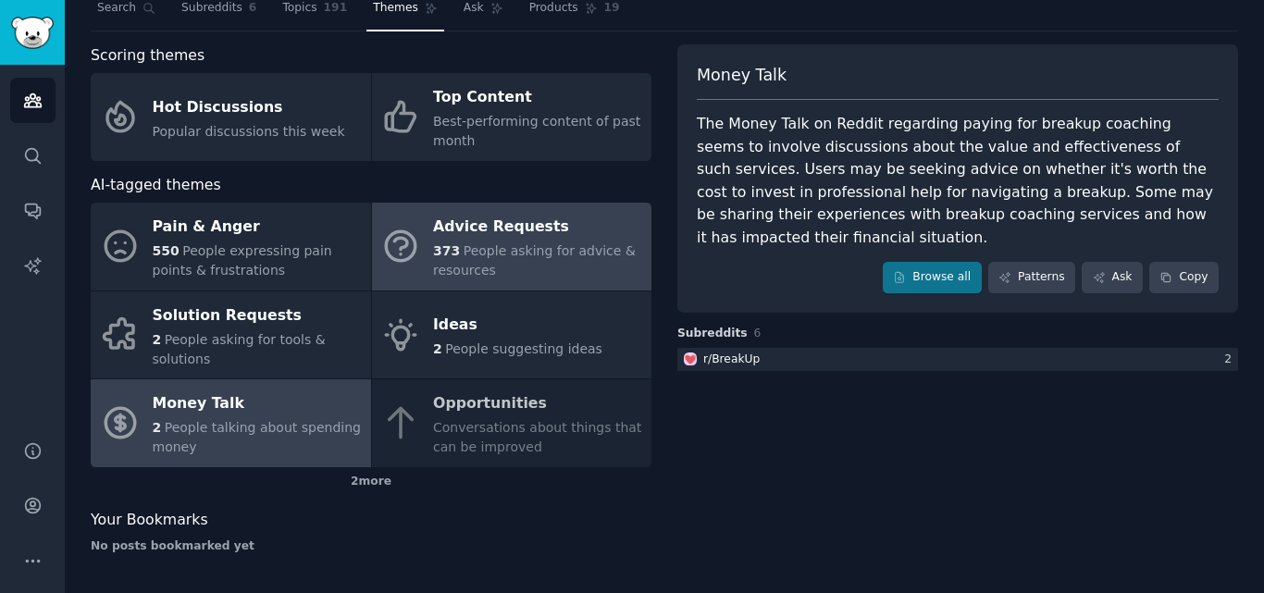
click at [519, 259] on div "373 People asking for advice & resources" at bounding box center [537, 261] width 209 height 39
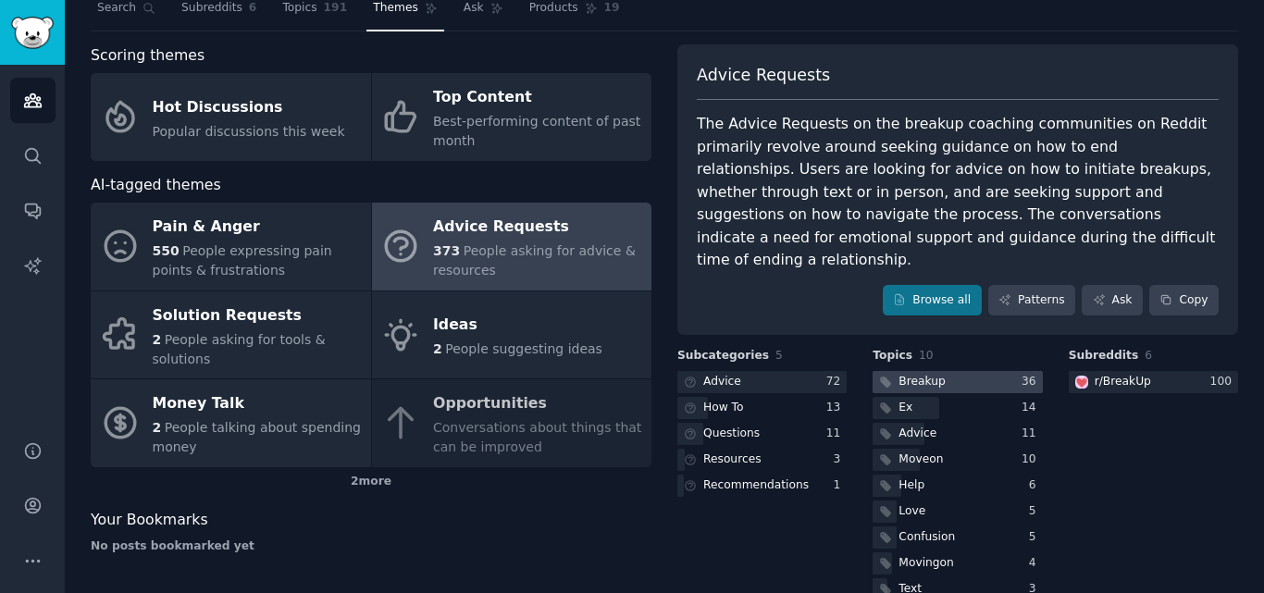
click at [919, 374] on div "Breakup" at bounding box center [922, 382] width 46 height 17
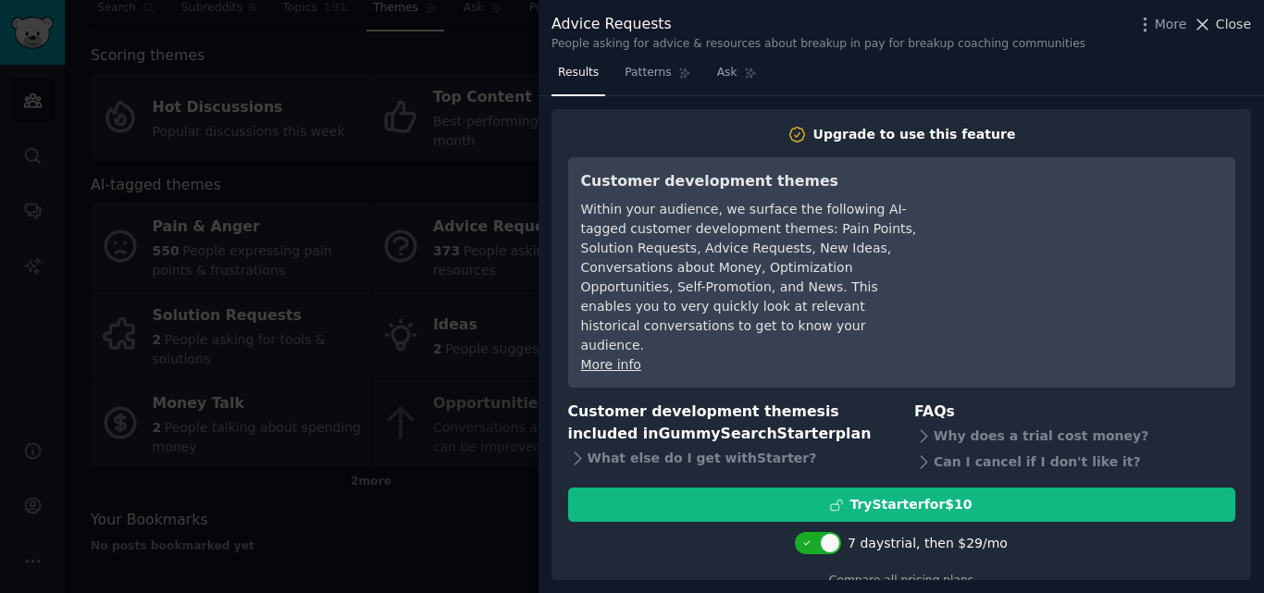
click at [1229, 22] on span "Close" at bounding box center [1233, 24] width 35 height 19
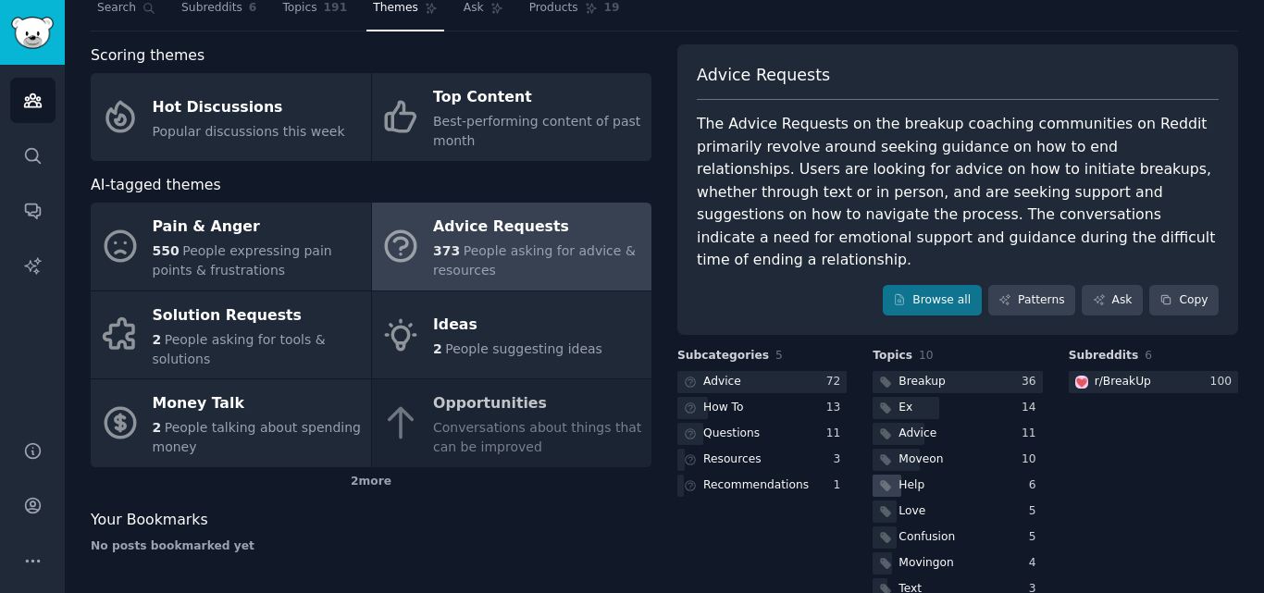
click at [899, 478] on div "Help" at bounding box center [912, 486] width 26 height 17
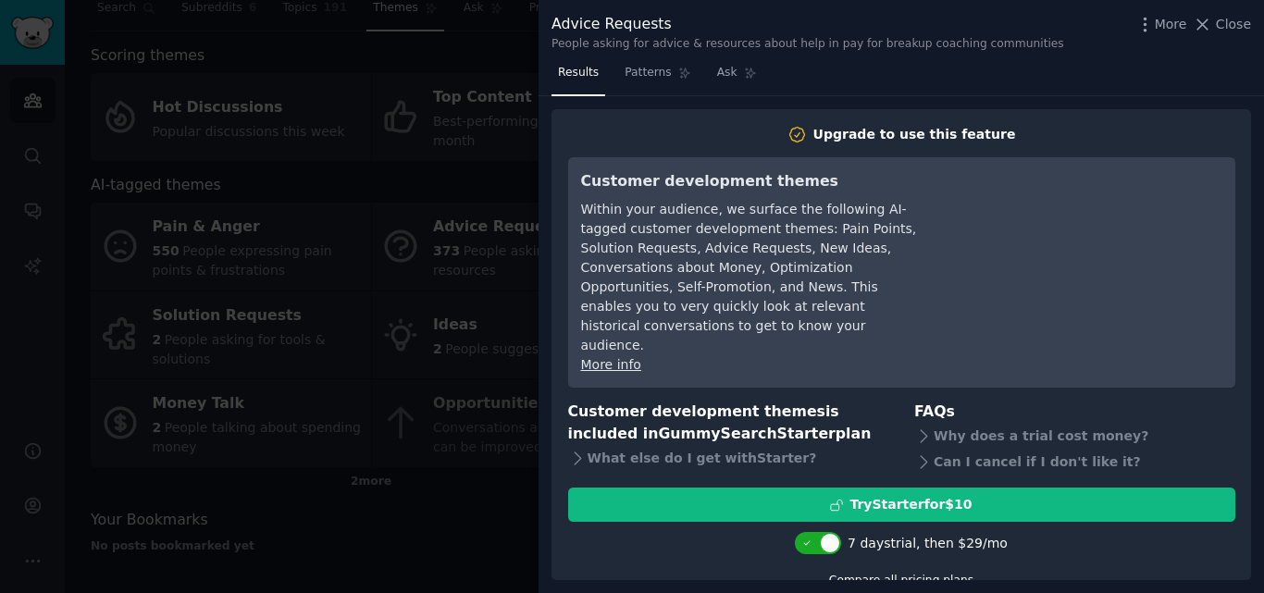
click at [909, 574] on link "Compare all pricing plans" at bounding box center [901, 580] width 144 height 13
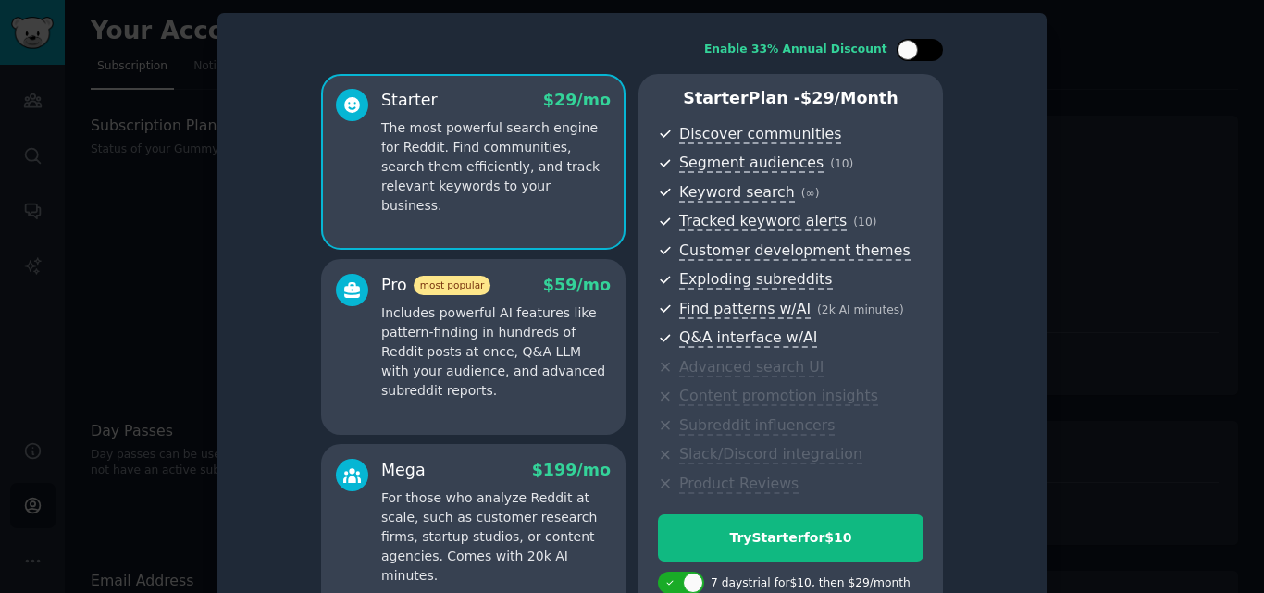
click at [906, 51] on div at bounding box center [908, 50] width 20 height 20
click at [932, 51] on div at bounding box center [932, 50] width 20 height 20
checkbox input "false"
click at [57, 181] on div at bounding box center [632, 296] width 1264 height 593
click at [118, 93] on div at bounding box center [632, 296] width 1264 height 593
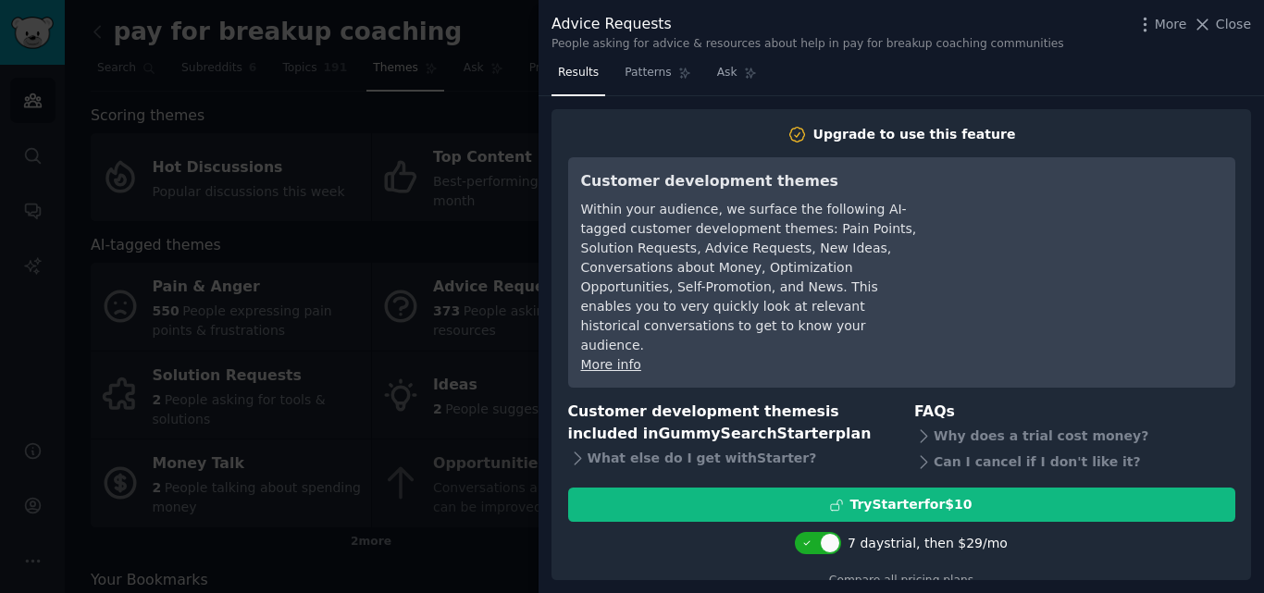
click at [332, 268] on div at bounding box center [632, 296] width 1264 height 593
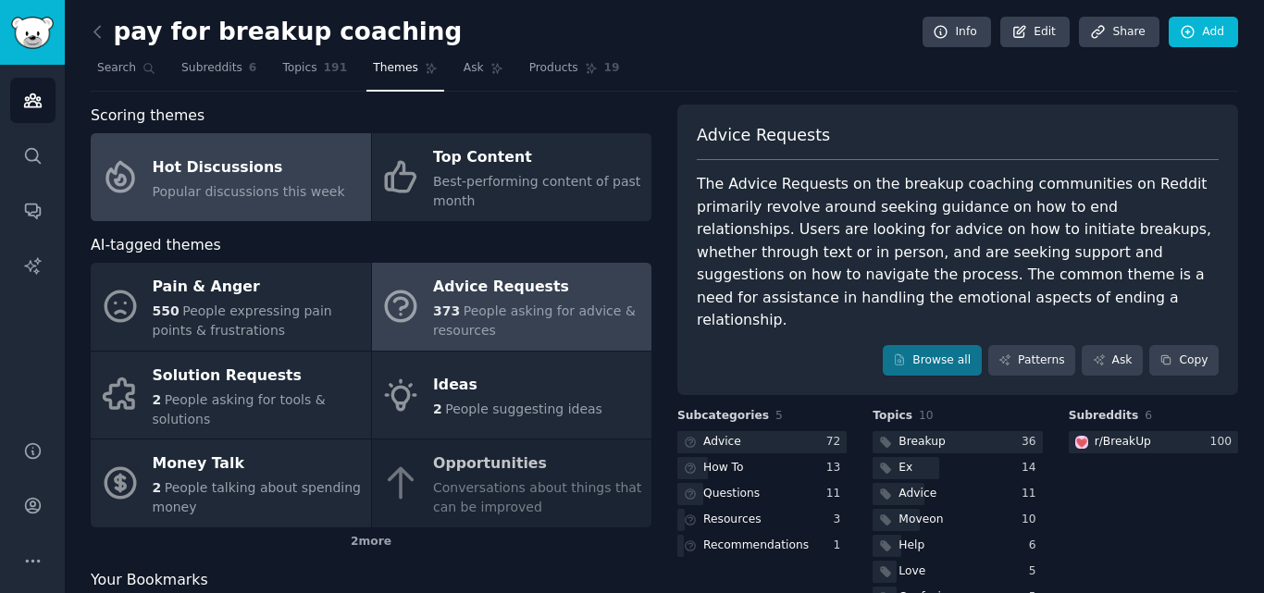
click at [198, 175] on div "Hot Discussions" at bounding box center [249, 168] width 193 height 30
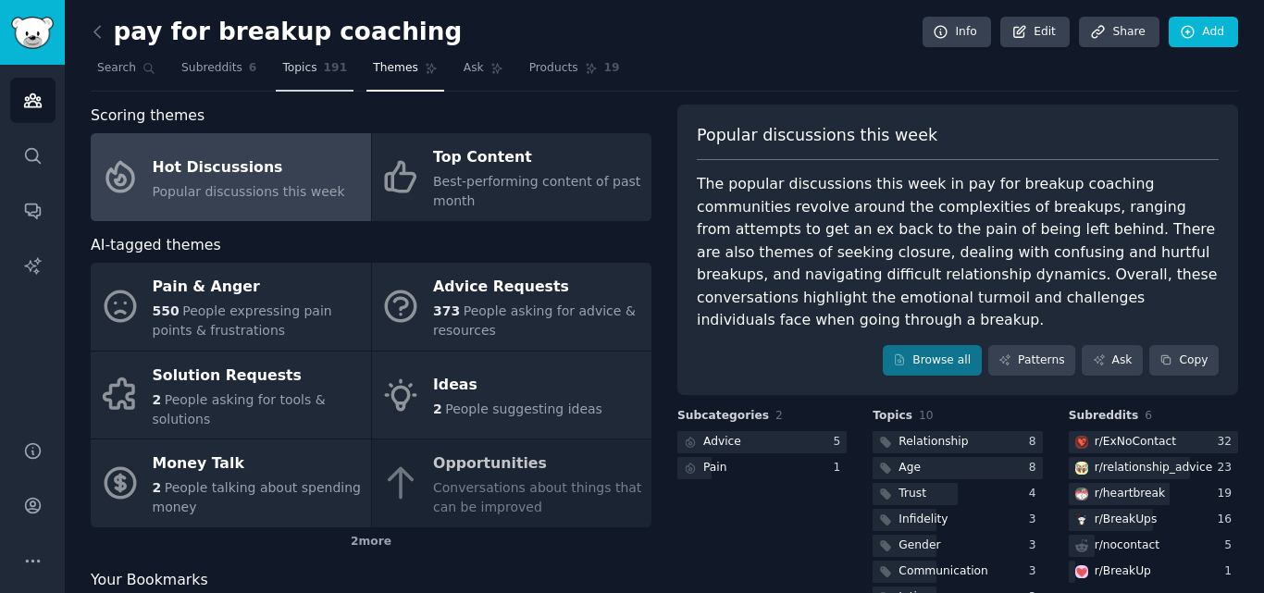
click at [281, 78] on link "Topics 191" at bounding box center [315, 73] width 78 height 38
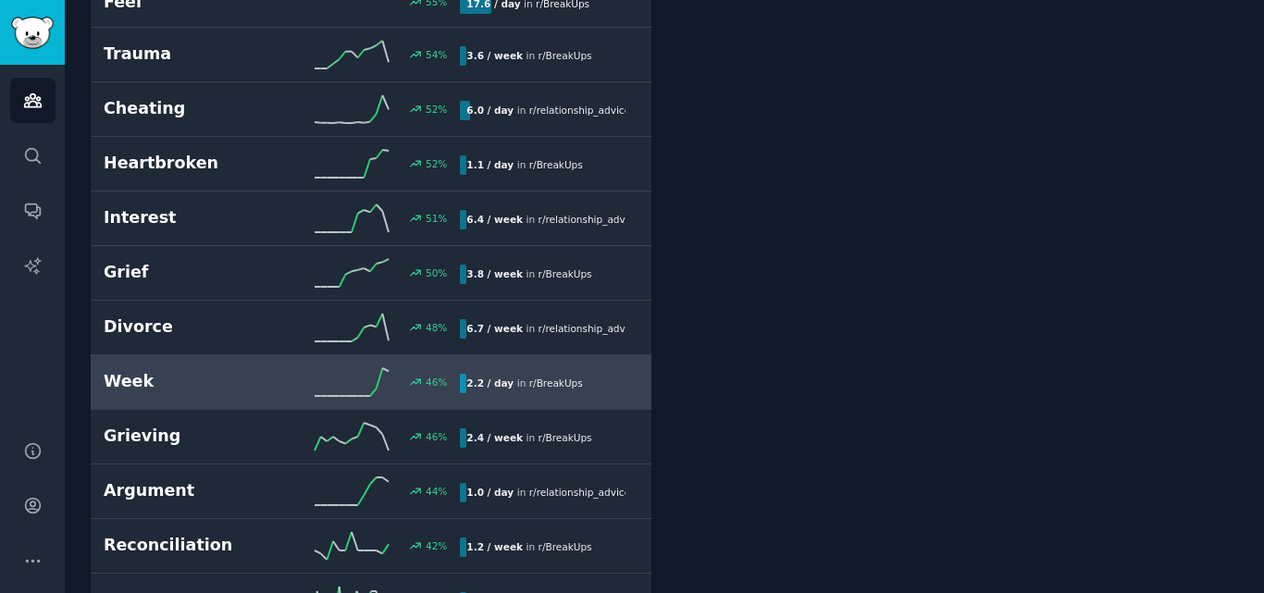
scroll to position [2129, 0]
